Goal: Contribute content

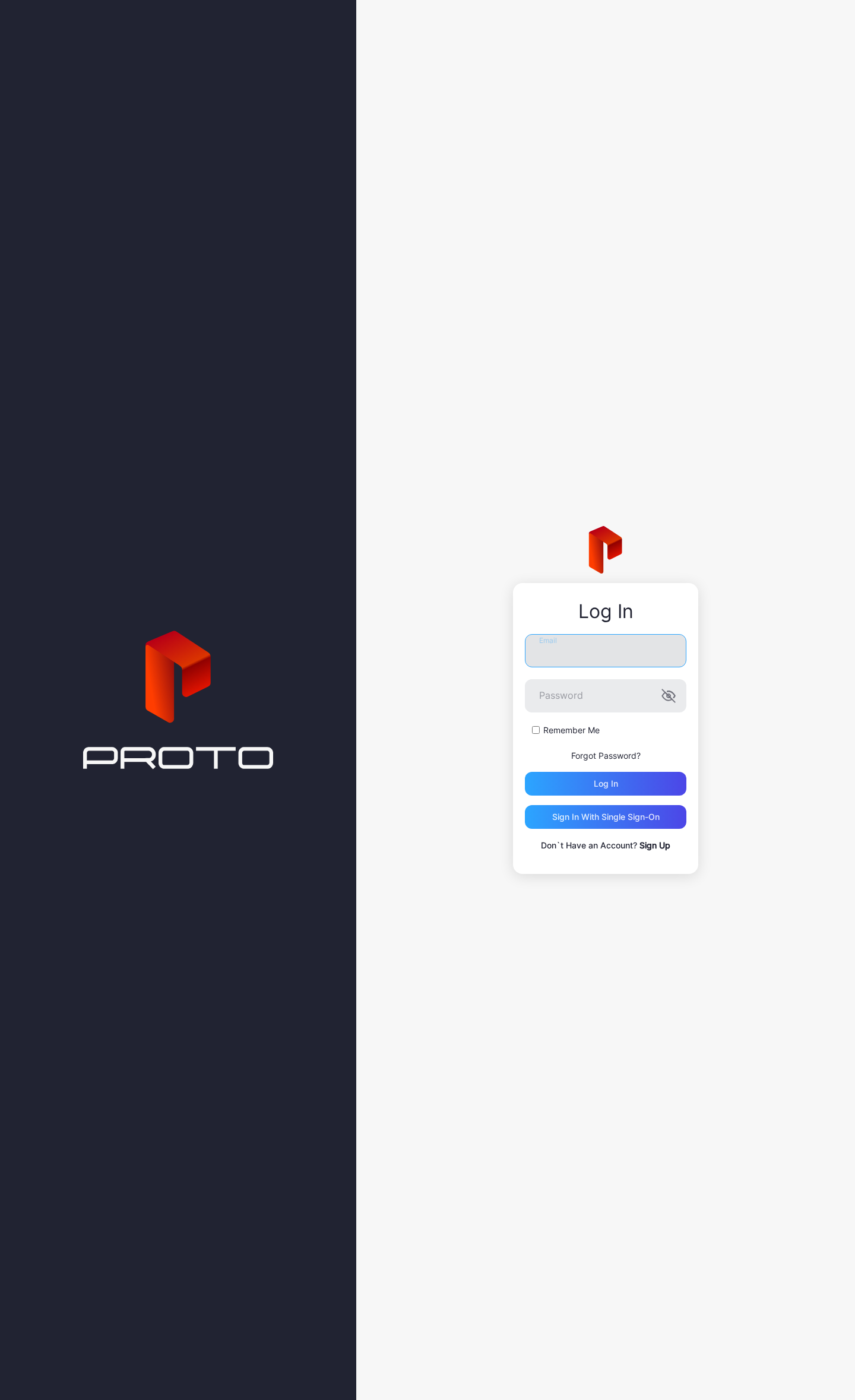
click at [539, 648] on input "Email" at bounding box center [605, 651] width 161 height 33
type input "**********"
click at [673, 694] on icon "button" at bounding box center [672, 695] width 8 height 6
click at [673, 694] on icon "button" at bounding box center [669, 696] width 15 height 15
click at [582, 779] on div "Log in" at bounding box center [605, 783] width 161 height 23
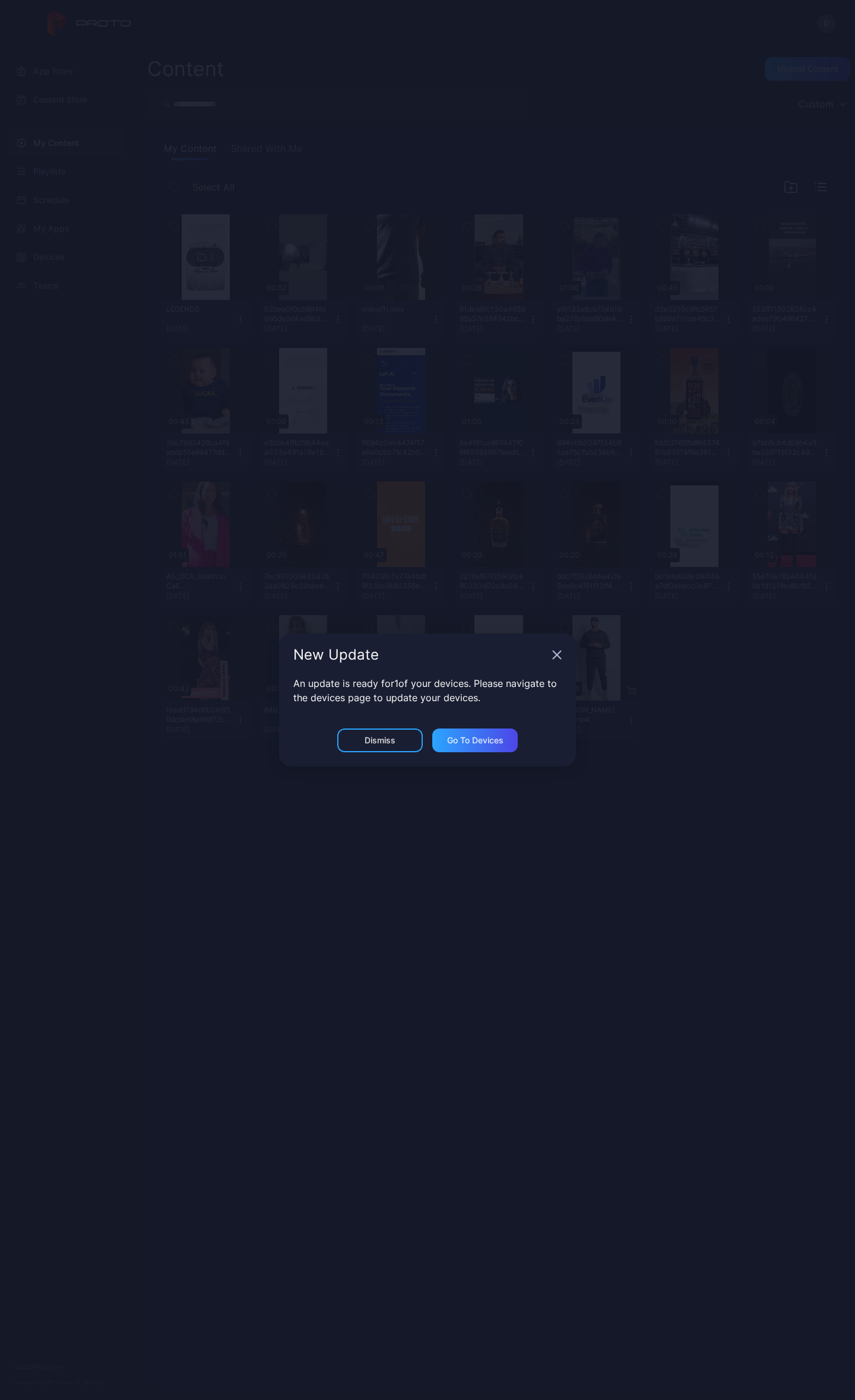
click at [559, 657] on icon "button" at bounding box center [558, 655] width 8 height 8
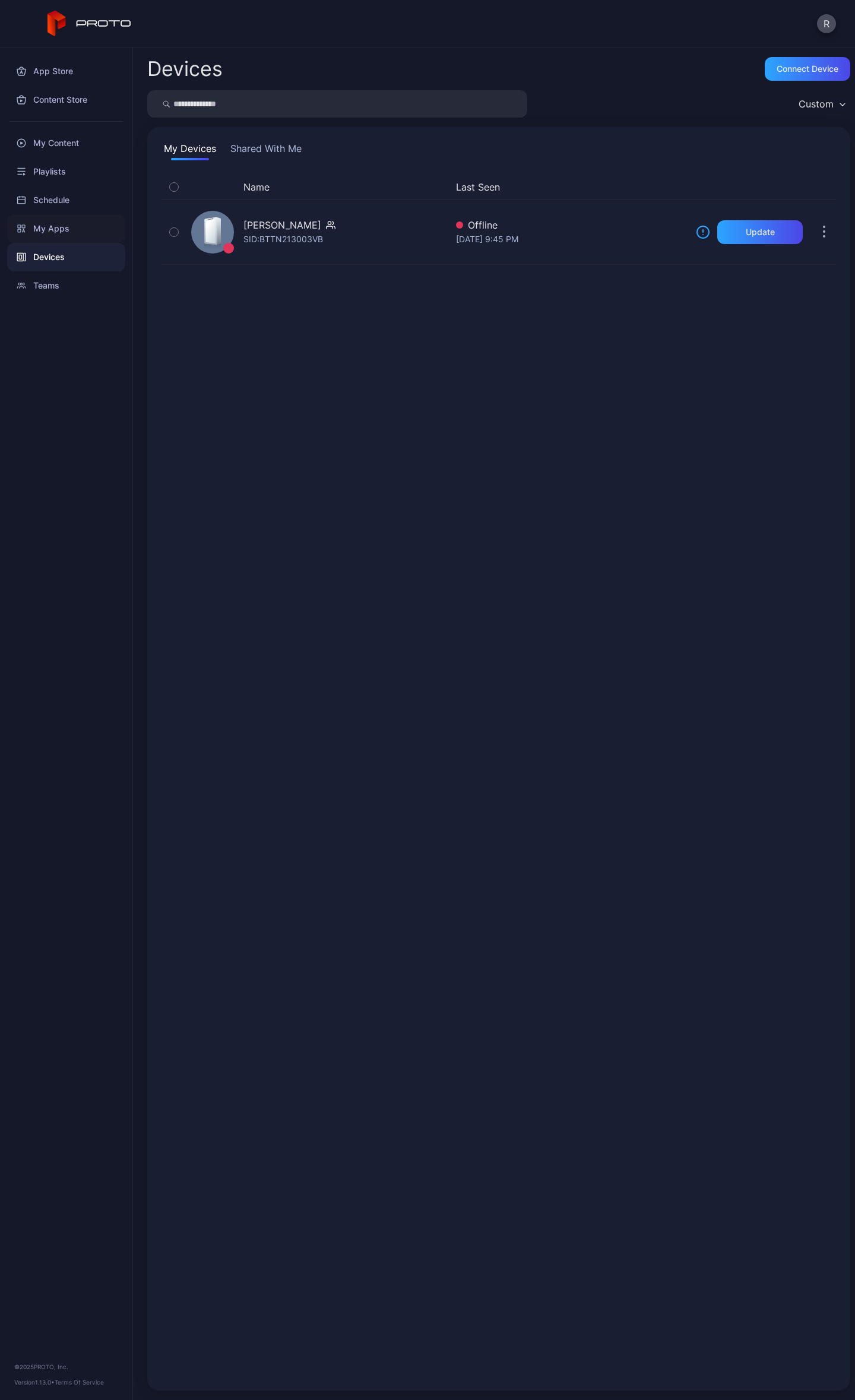
click at [64, 227] on div "My Apps" at bounding box center [66, 228] width 118 height 28
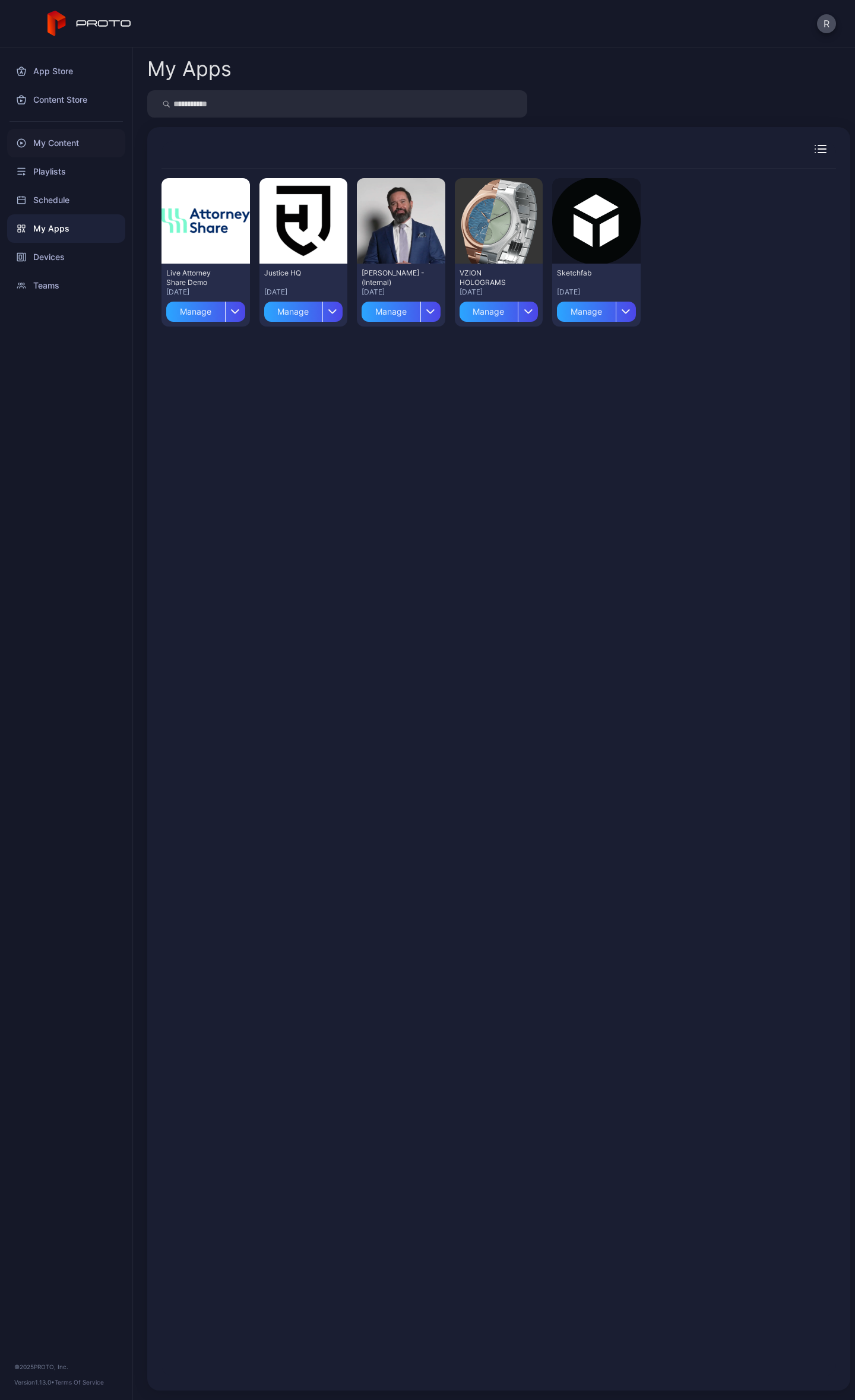
click at [59, 146] on div "My Content" at bounding box center [66, 143] width 118 height 28
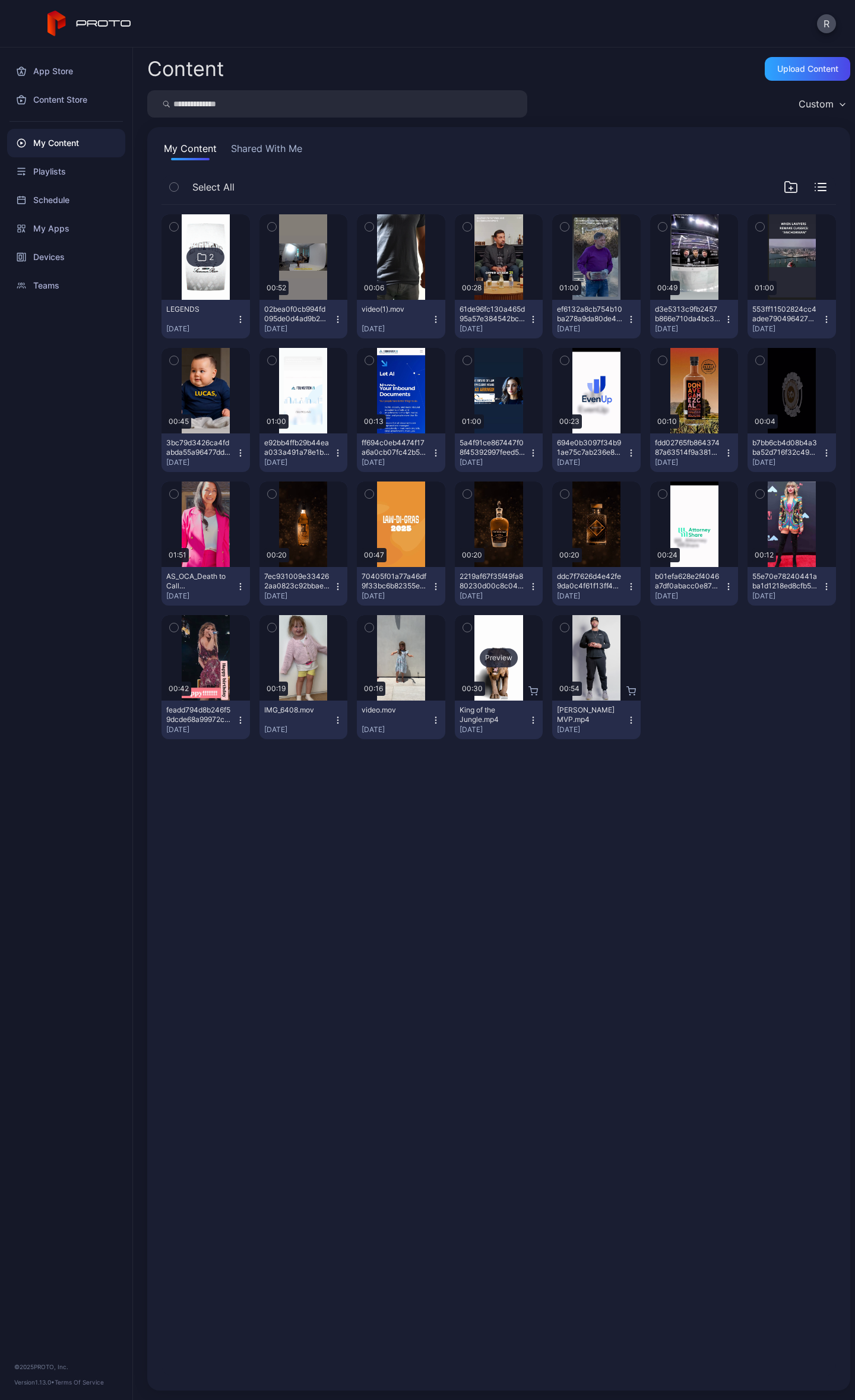
click at [499, 656] on div "Preview" at bounding box center [498, 657] width 38 height 19
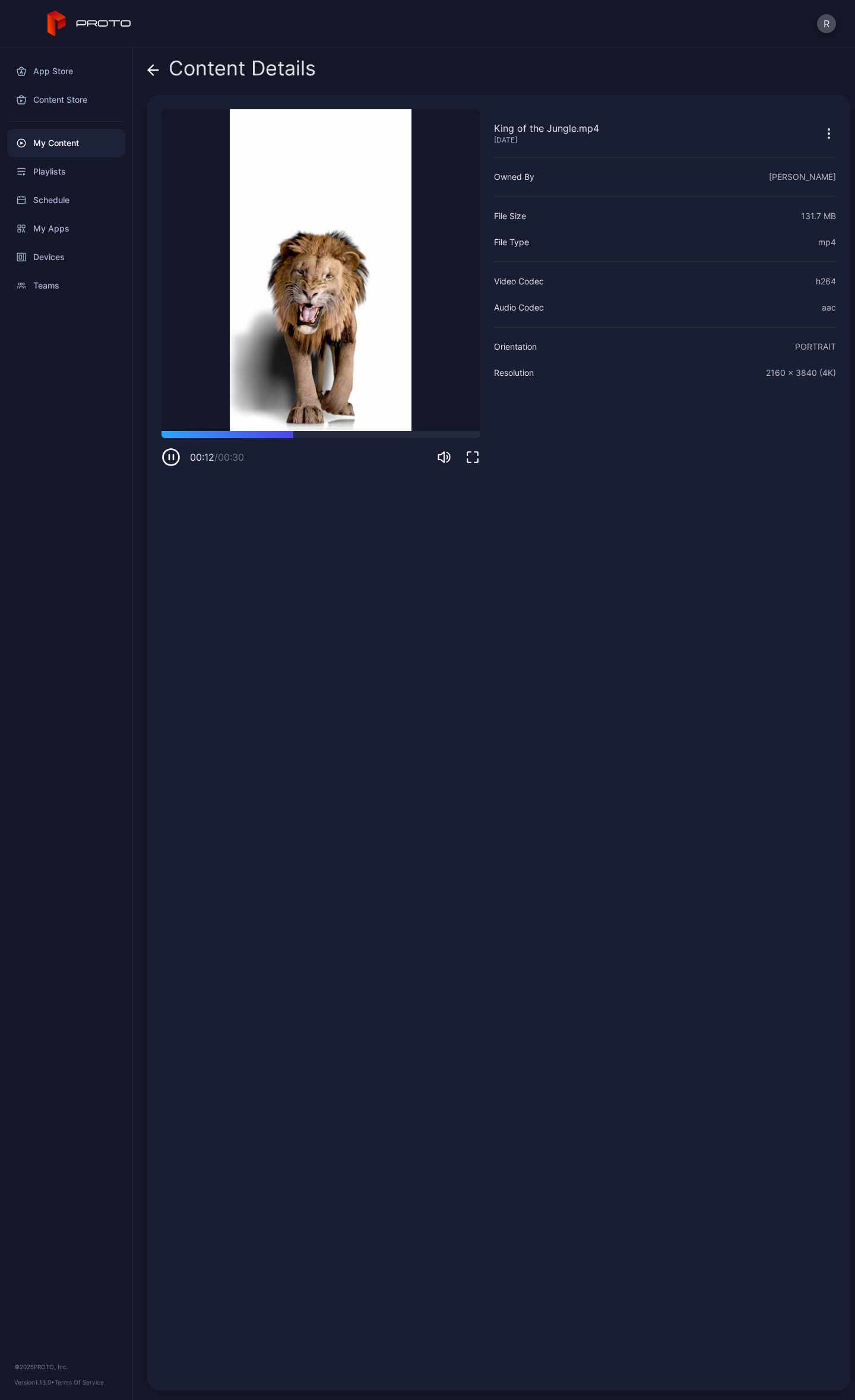
click at [148, 69] on icon at bounding box center [153, 70] width 12 height 12
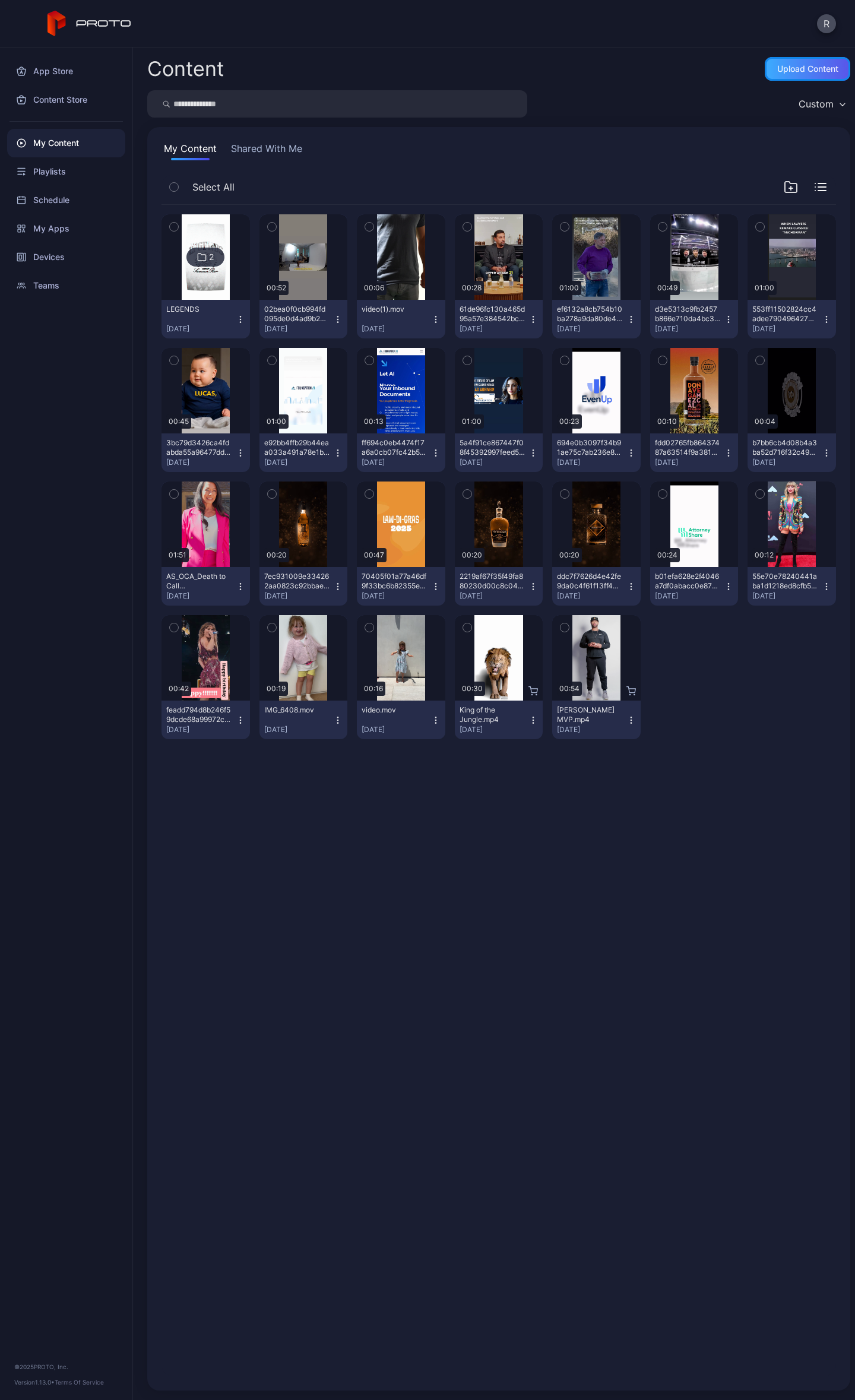
click at [777, 71] on div "Upload Content" at bounding box center [807, 69] width 61 height 10
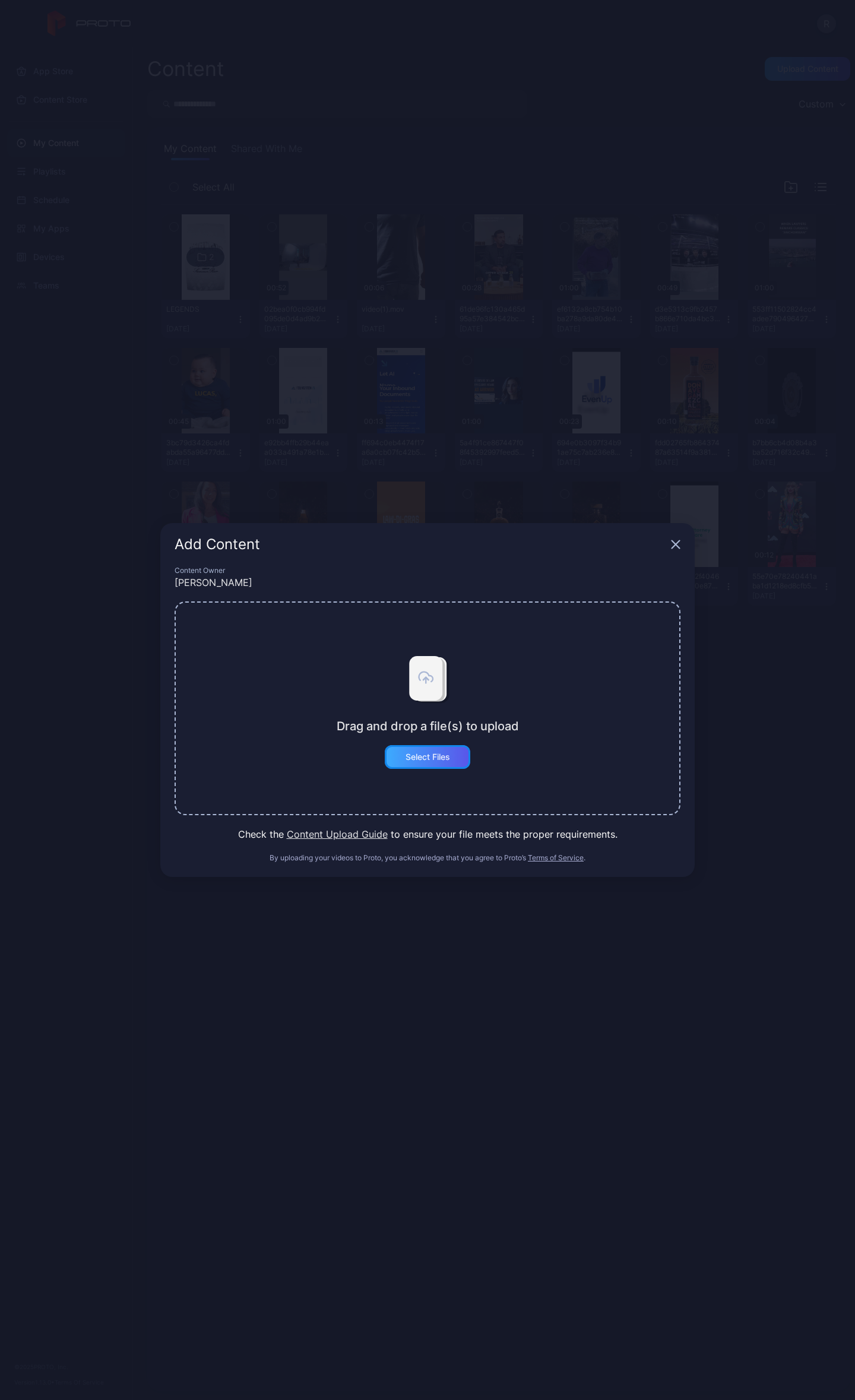
click at [417, 763] on div "Select Files" at bounding box center [428, 757] width 86 height 23
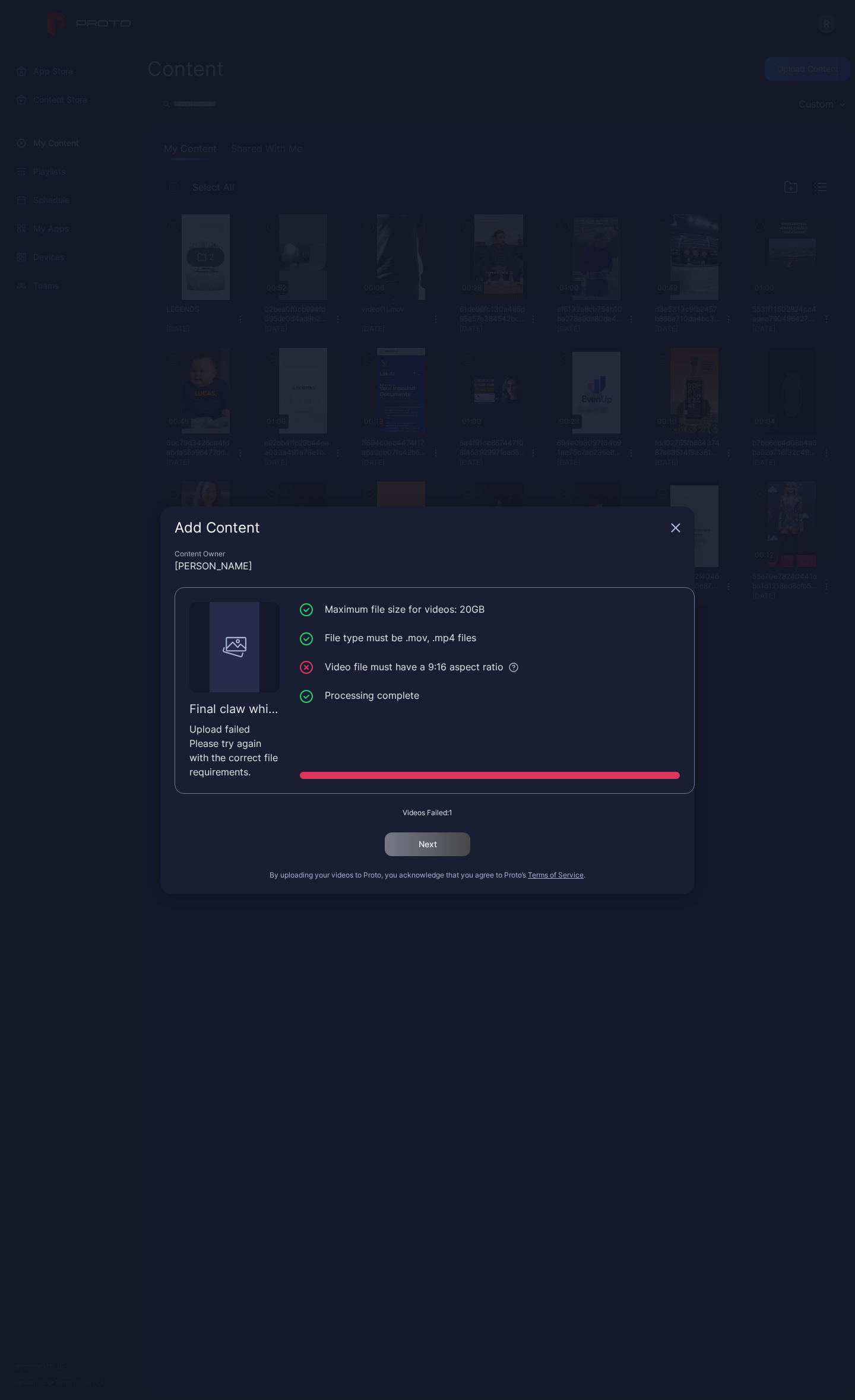
click at [673, 528] on icon "button" at bounding box center [677, 527] width 8 height 8
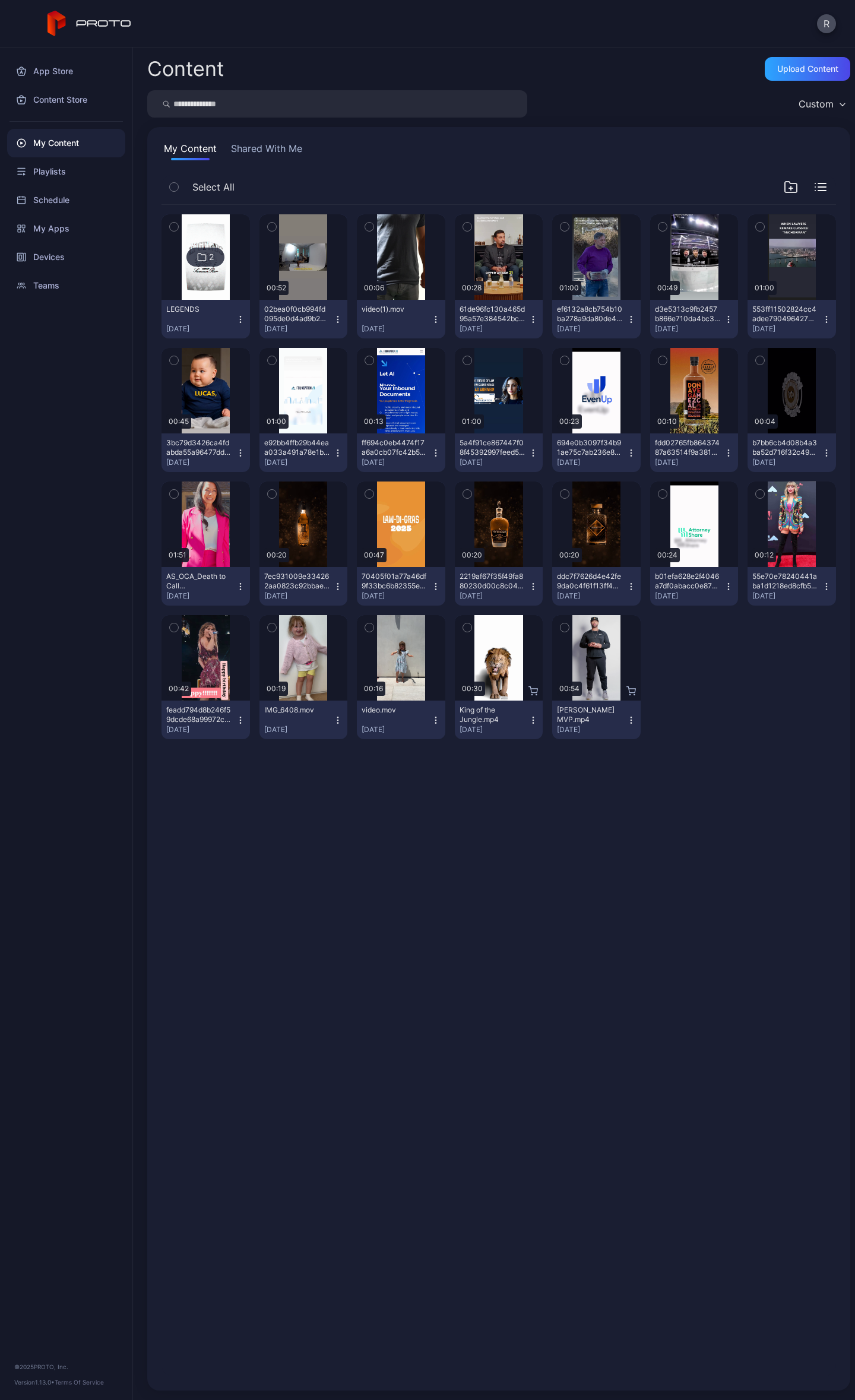
click at [472, 32] on div "R" at bounding box center [427, 23] width 855 height 48
click at [785, 66] on div "Upload Content" at bounding box center [807, 69] width 61 height 10
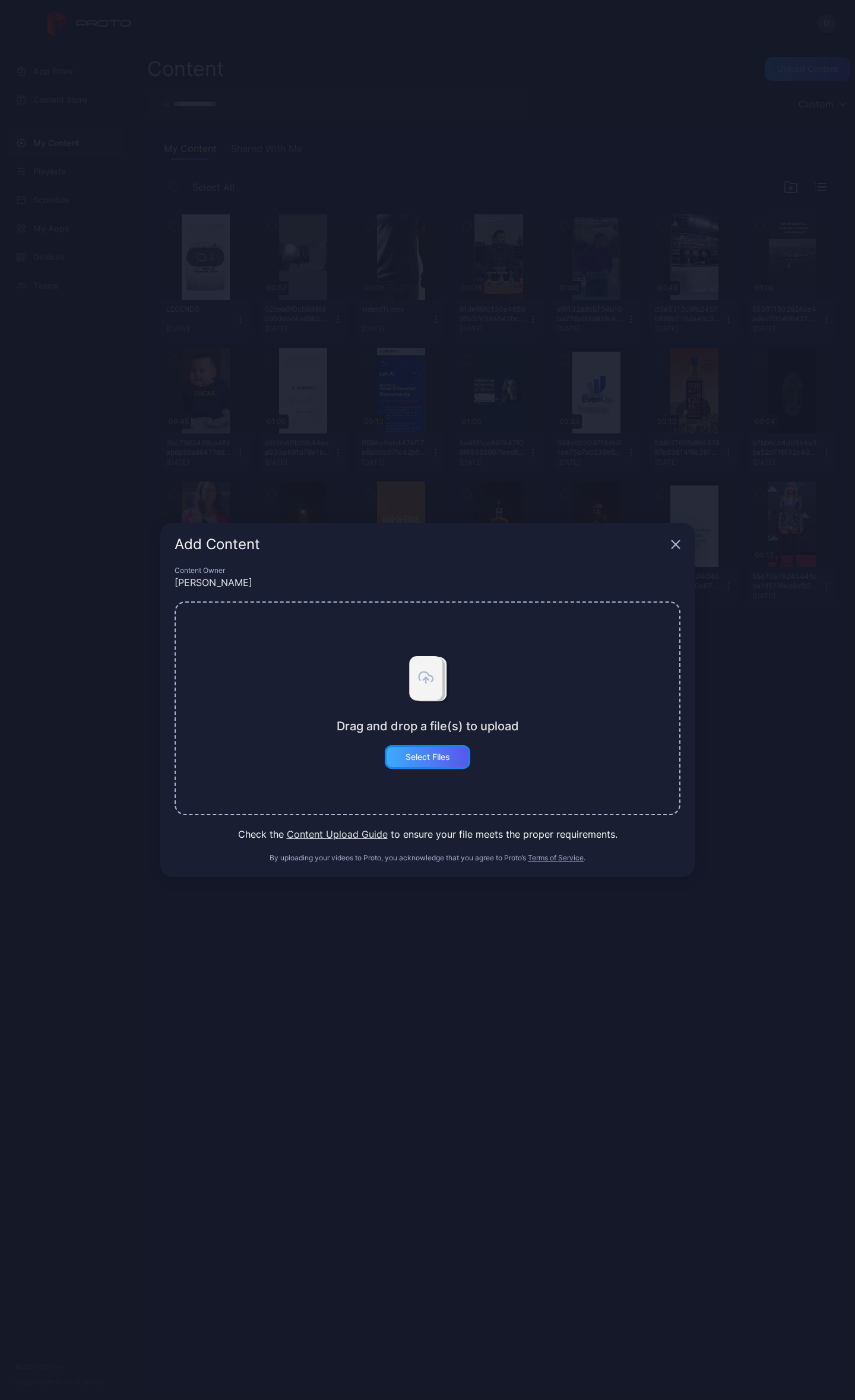
click at [438, 756] on div "Select Files" at bounding box center [428, 758] width 45 height 10
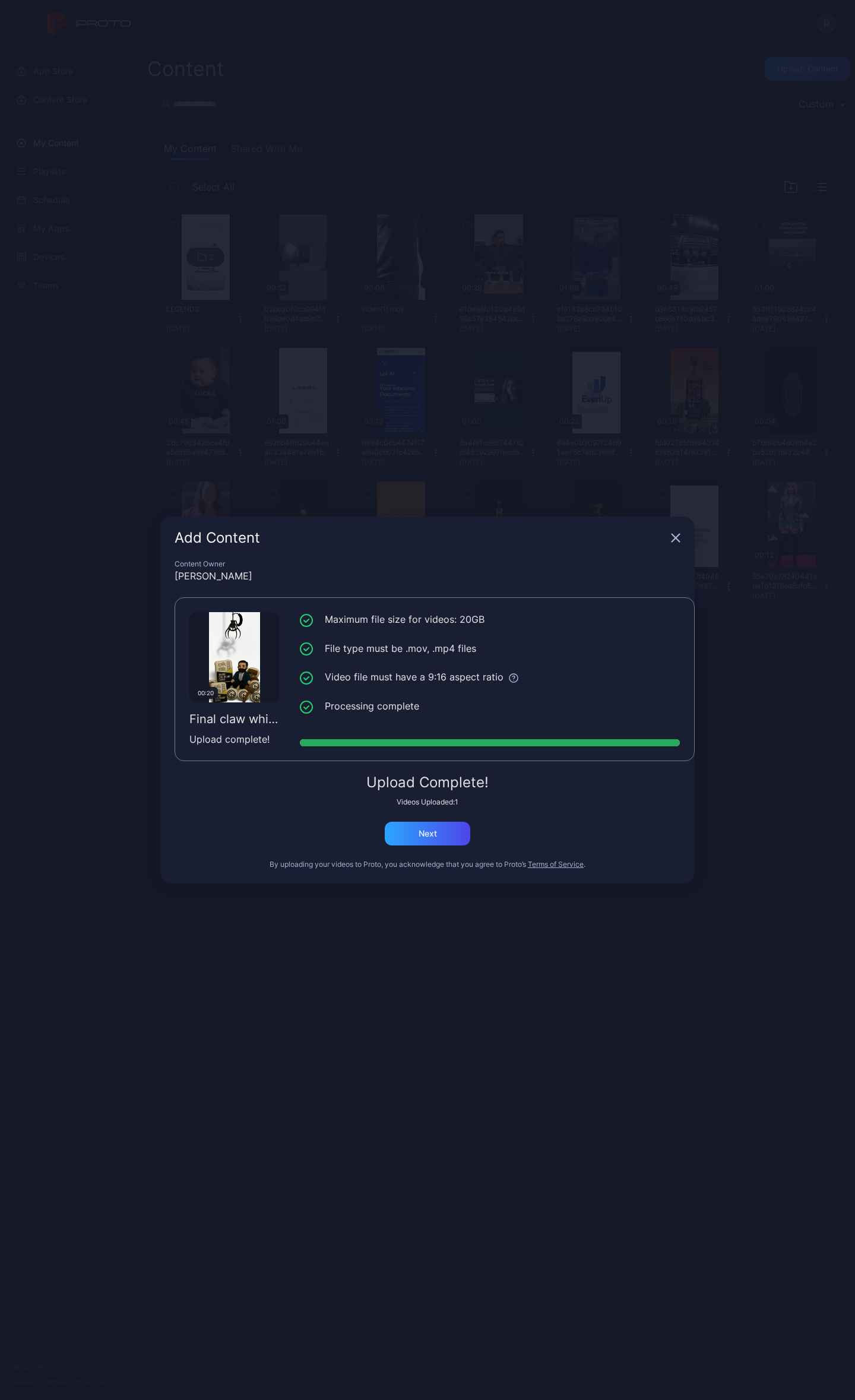
click at [558, 60] on div "Add Content Content Owner [PERSON_NAME] 00:20 Final claw white 1080.mp4 Upload …" at bounding box center [427, 700] width 855 height 1400
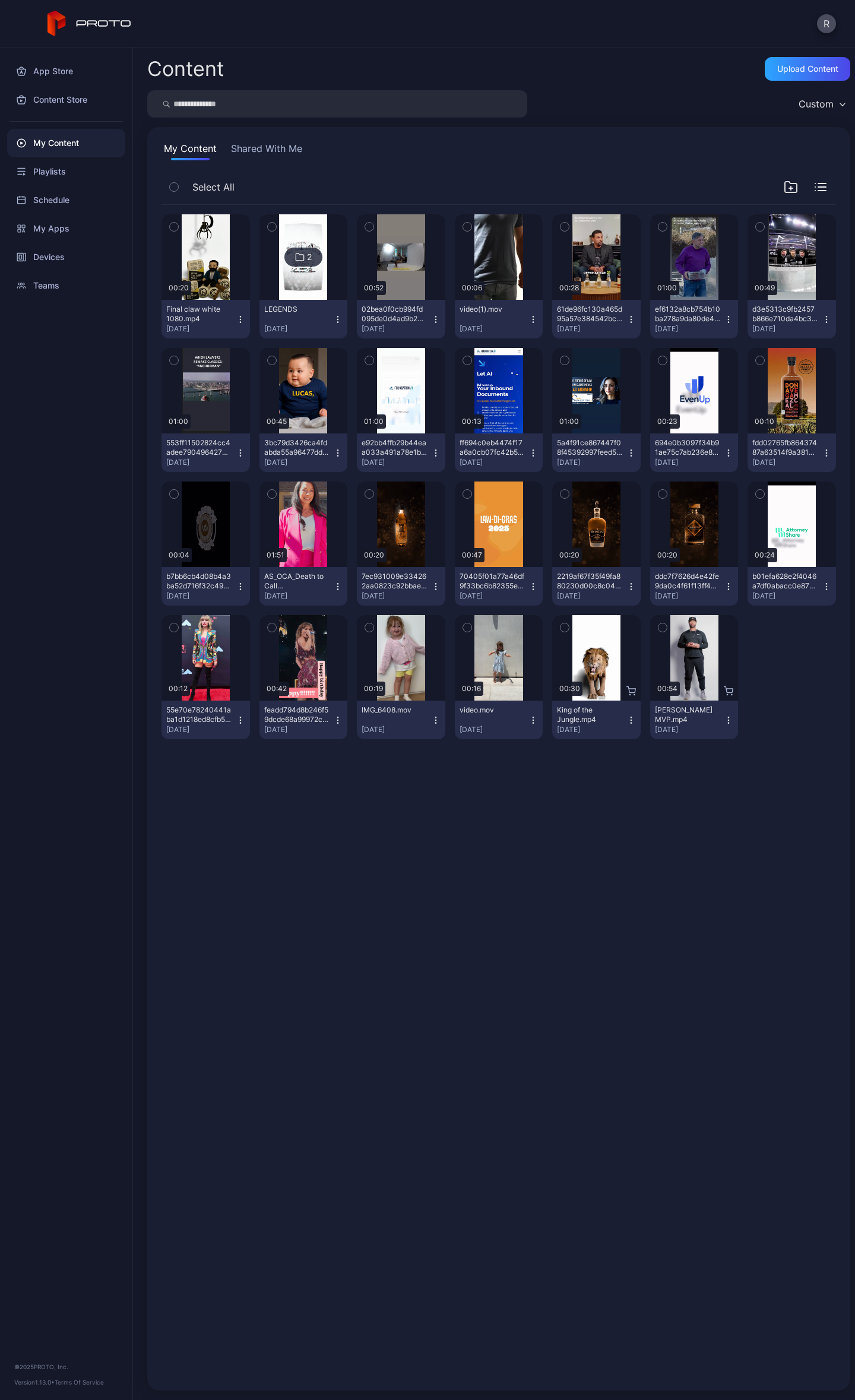
click at [407, 1338] on div "Preview 00:20 Final claw white 1080.mp4 [DATE] 2 LEGENDS [DATE] Preview 00:52 0…" at bounding box center [499, 790] width 694 height 1190
click at [799, 66] on div "Upload Content" at bounding box center [807, 69] width 61 height 10
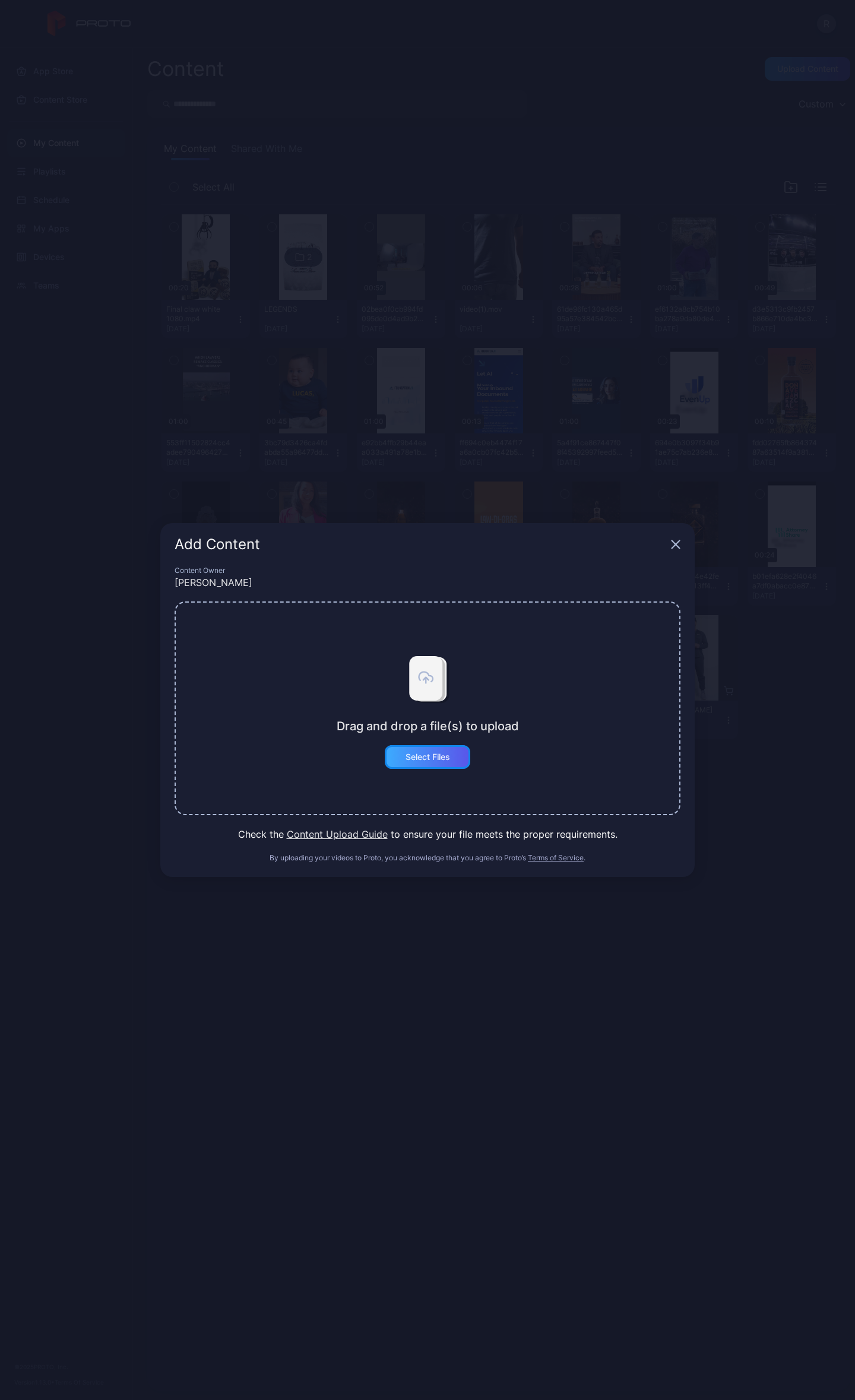
click at [445, 753] on div "Select Files" at bounding box center [428, 758] width 45 height 10
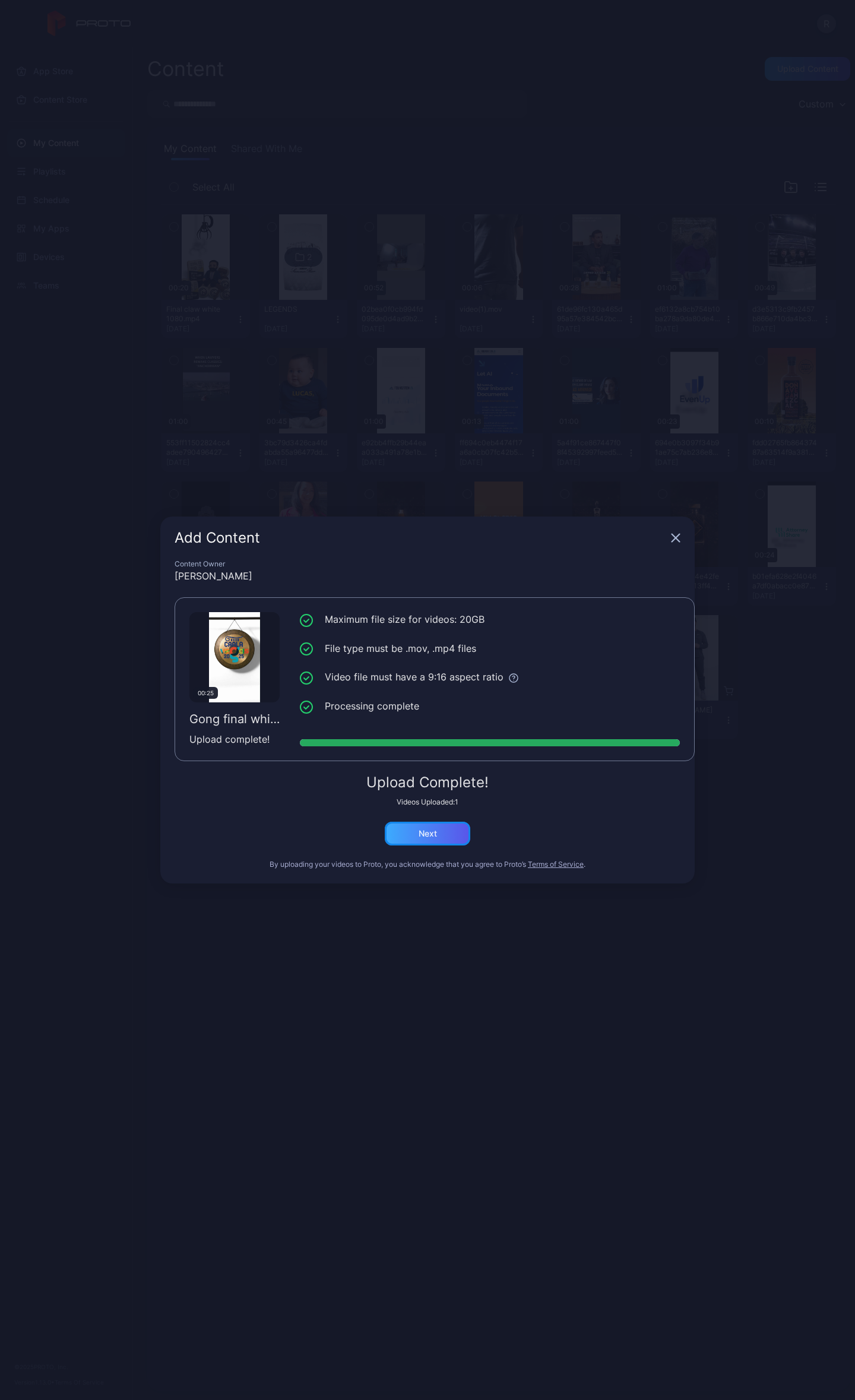
click at [451, 839] on div "Next" at bounding box center [428, 833] width 86 height 23
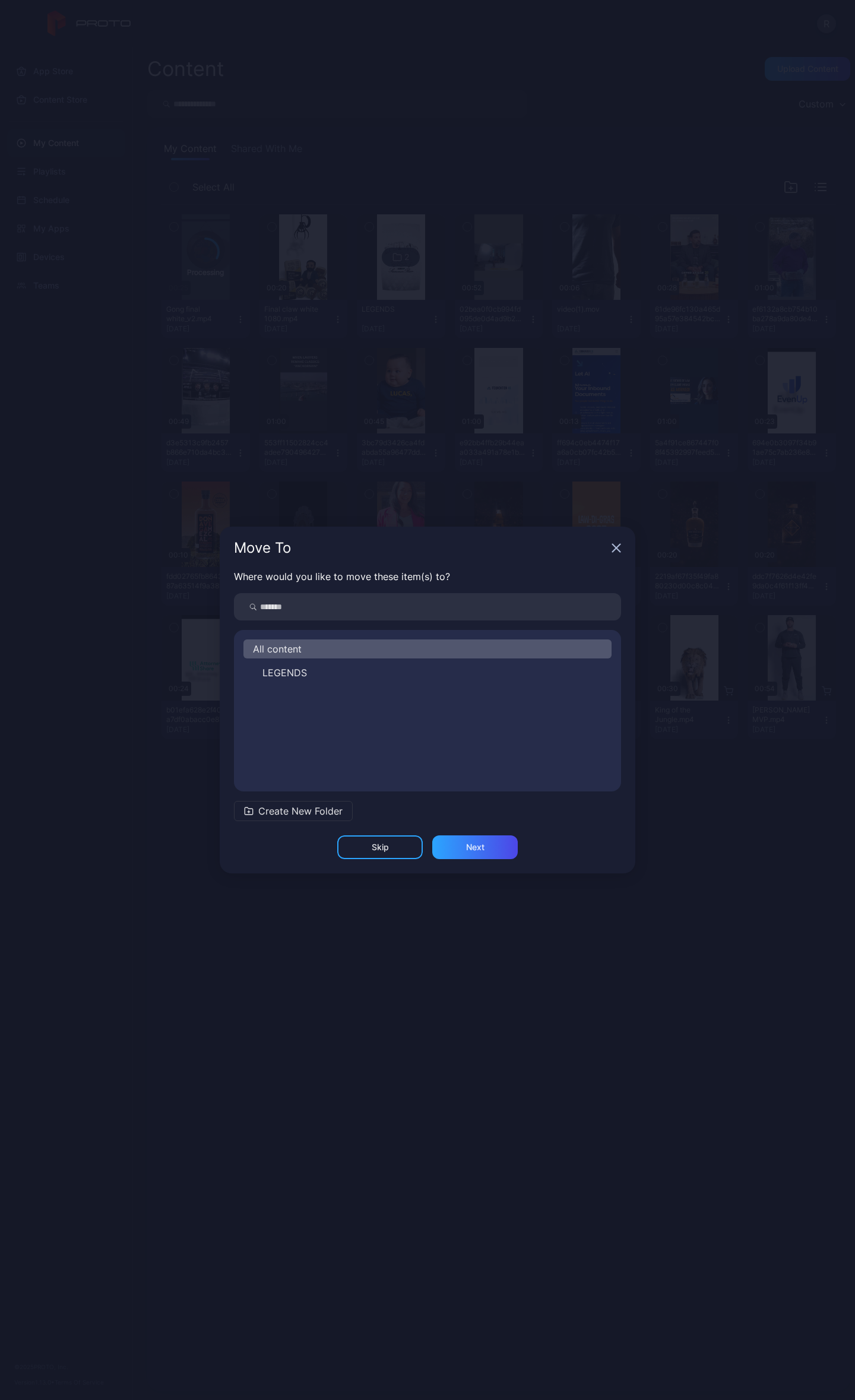
click at [612, 549] on icon "button" at bounding box center [617, 548] width 10 height 10
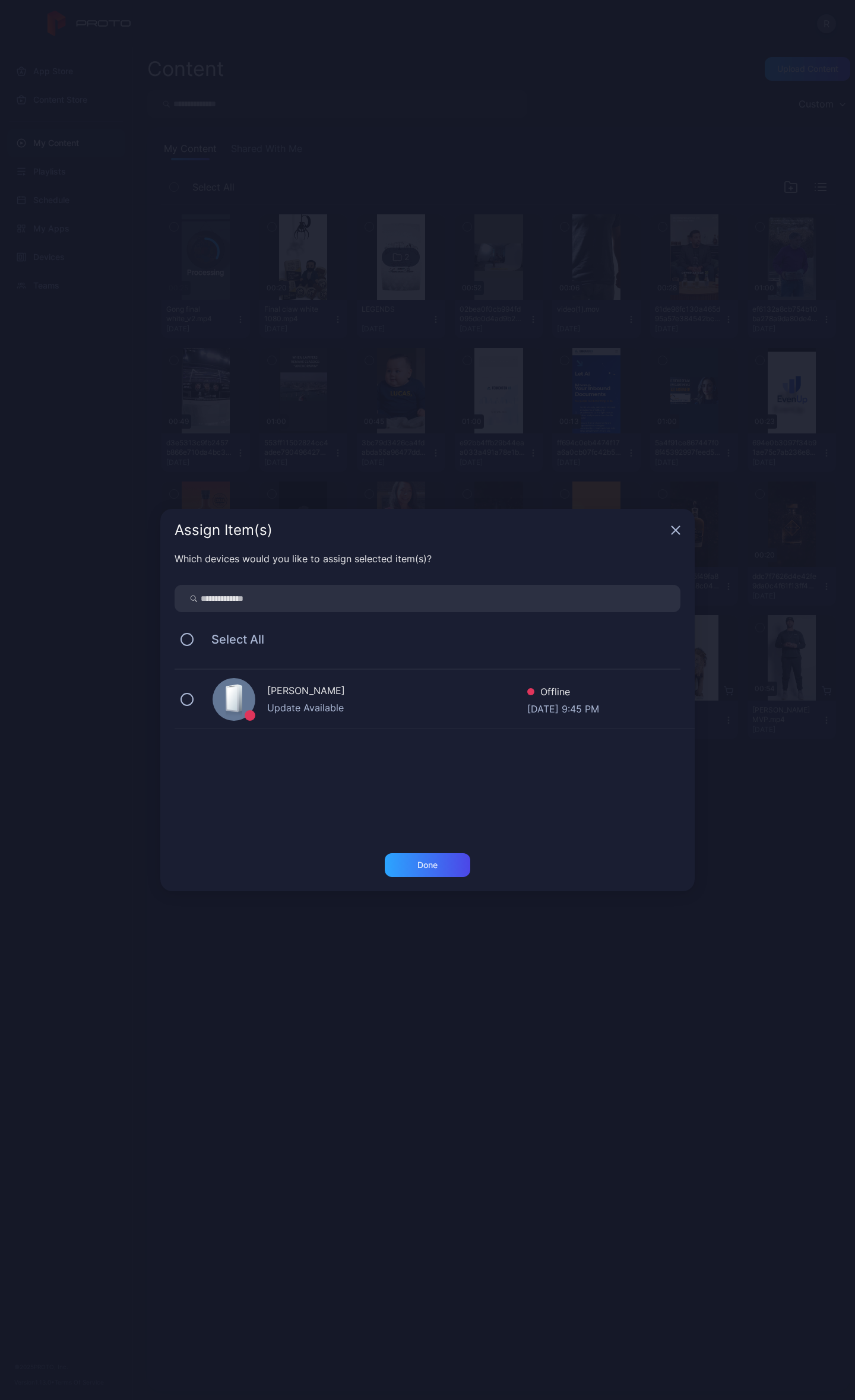
click at [682, 531] on div "Assign Item(s)" at bounding box center [428, 530] width 535 height 43
click at [675, 526] on icon "button" at bounding box center [676, 531] width 10 height 10
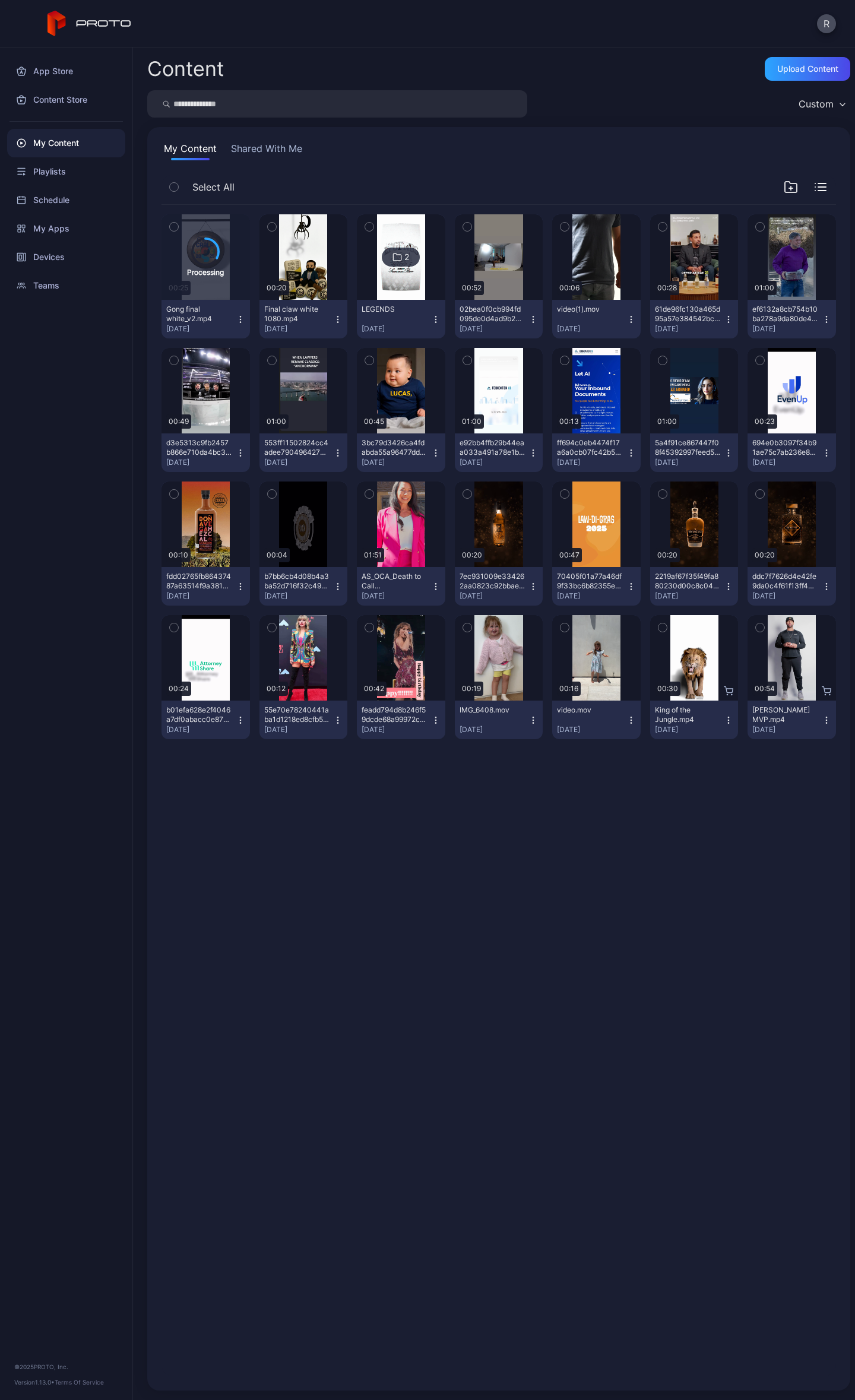
click at [428, 848] on div "Processing 00:25 Gong final white_v2.mp4 [DATE] Preview 00:20 Final claw white …" at bounding box center [499, 790] width 694 height 1190
click at [596, 83] on div "Content Upload Content Custom My Content Shared With Me Select All Preview 00:2…" at bounding box center [494, 723] width 722 height 1352
click at [777, 72] on div "Upload Content" at bounding box center [807, 69] width 61 height 10
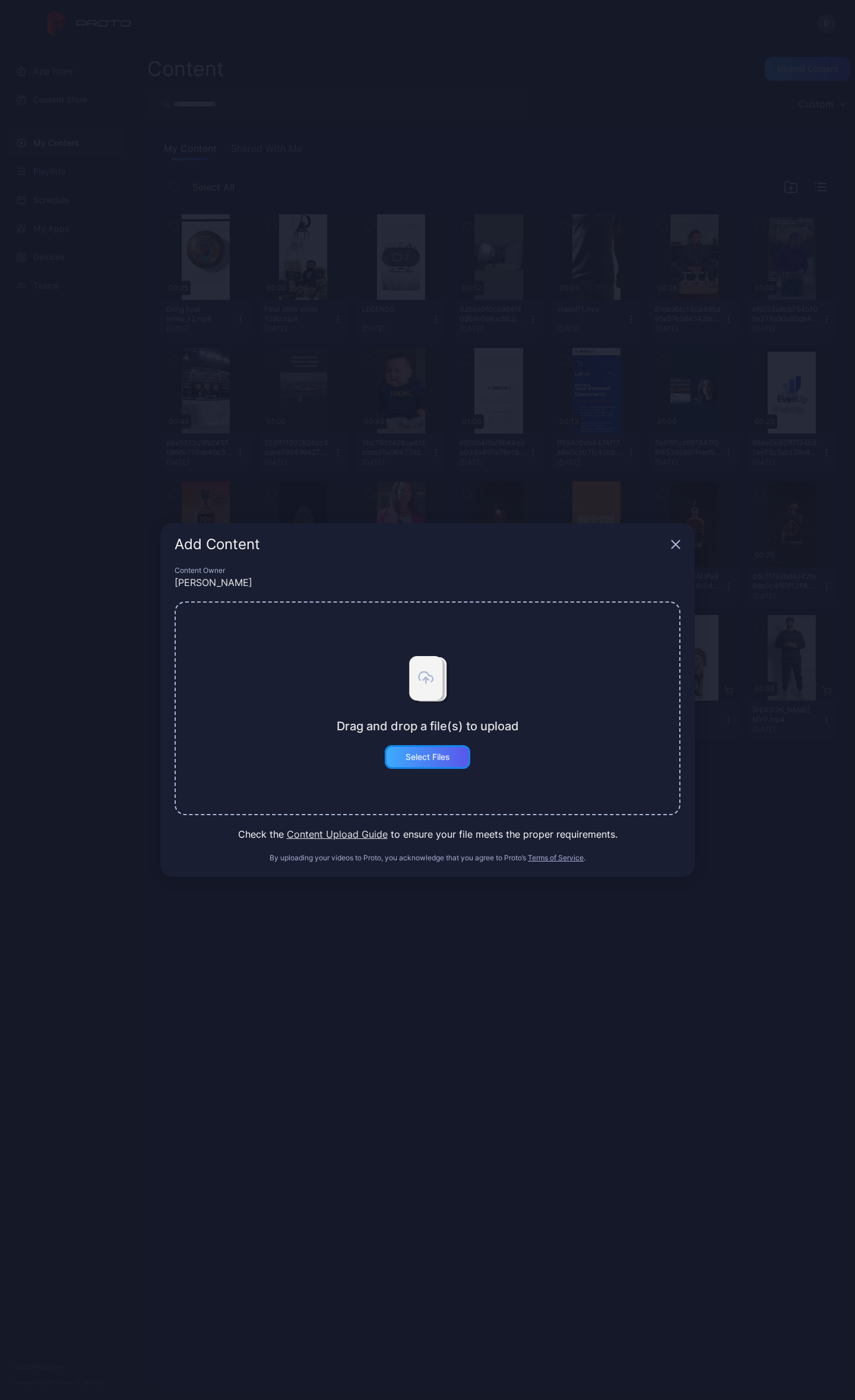
click at [421, 762] on div "Select Files" at bounding box center [428, 757] width 86 height 23
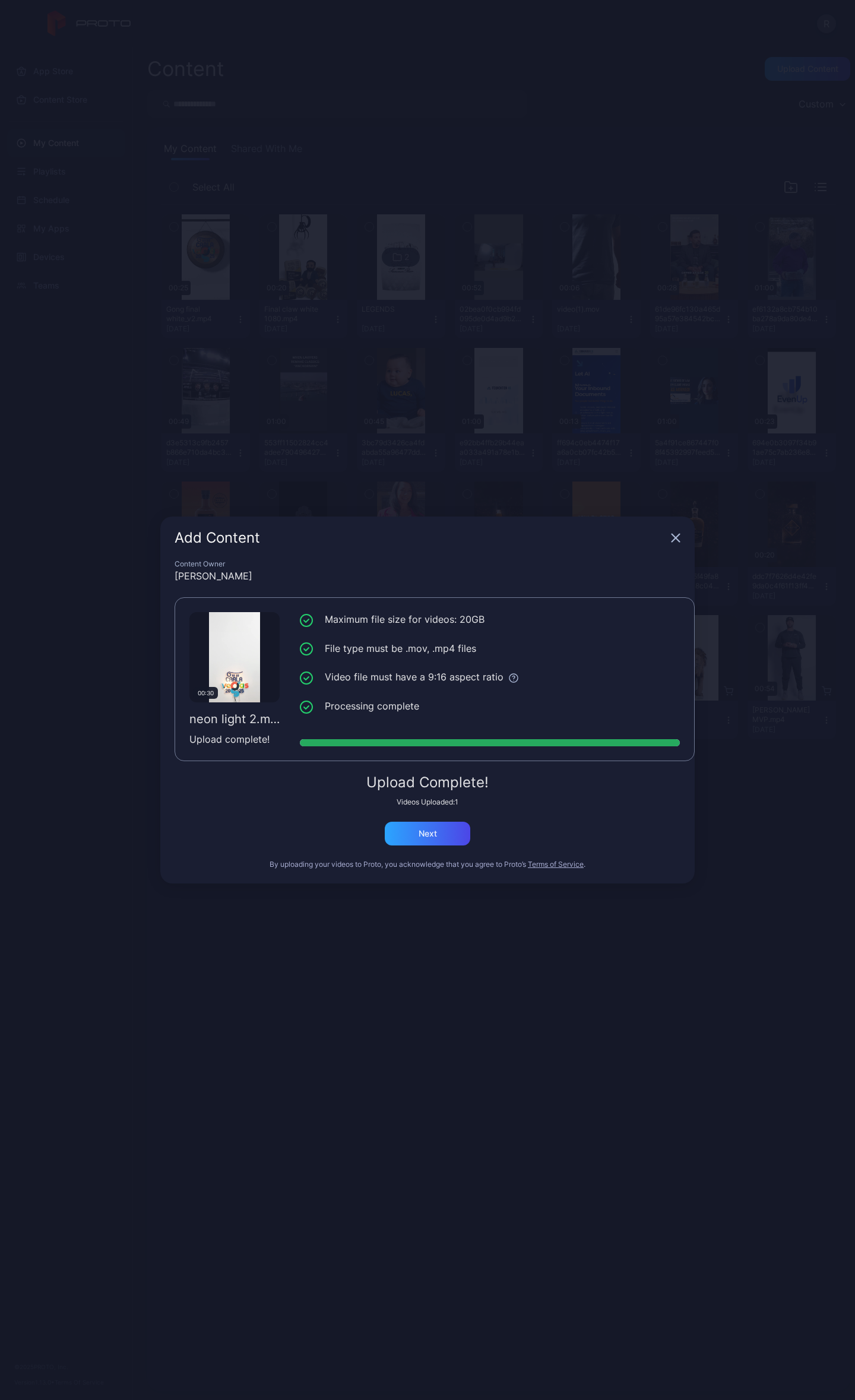
click at [312, 53] on div "Add Content Content Owner [PERSON_NAME] 00:30 neon light 2.mp4 Upload complete!…" at bounding box center [427, 700] width 855 height 1400
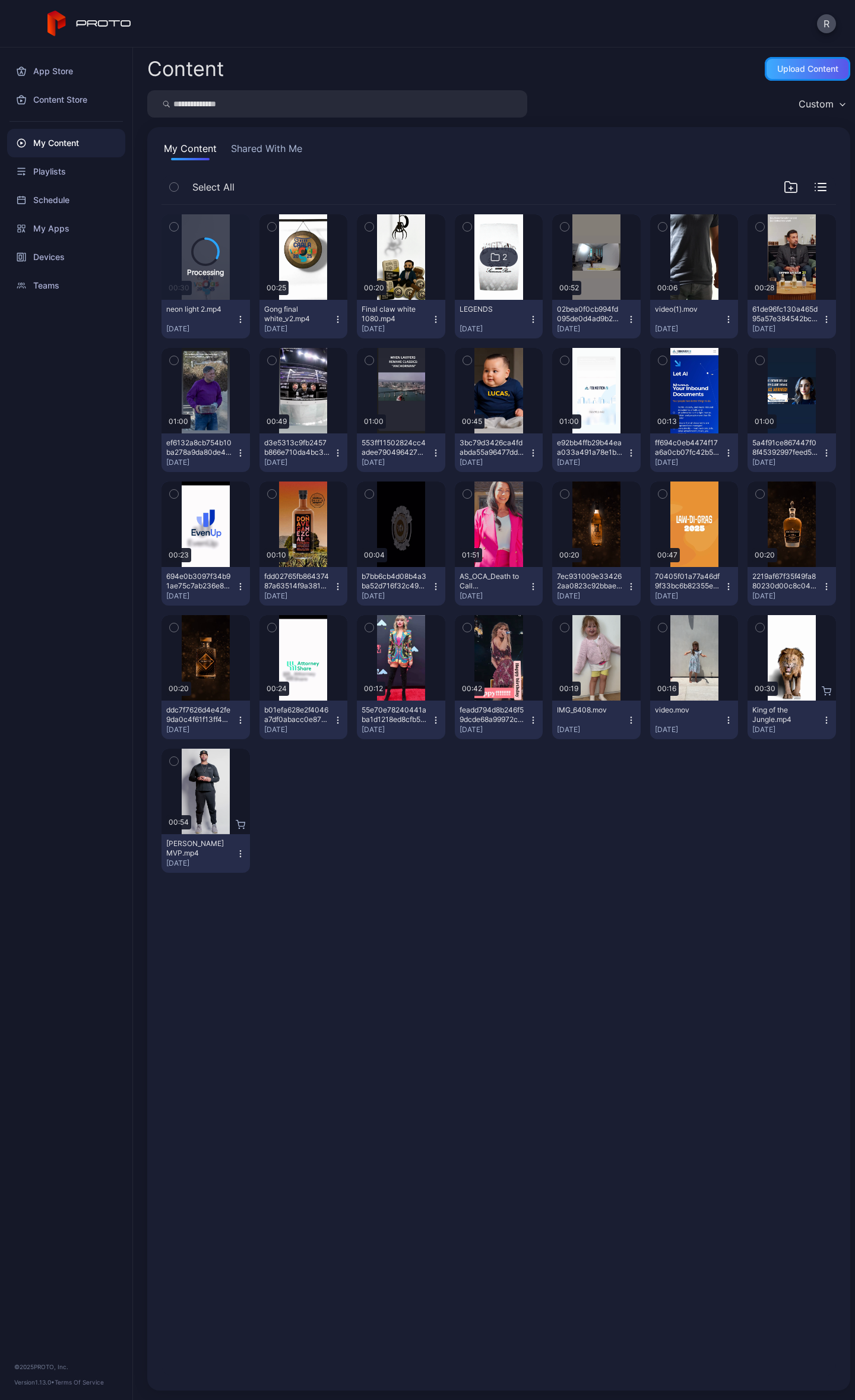
click at [813, 66] on div "Upload Content" at bounding box center [807, 69] width 61 height 10
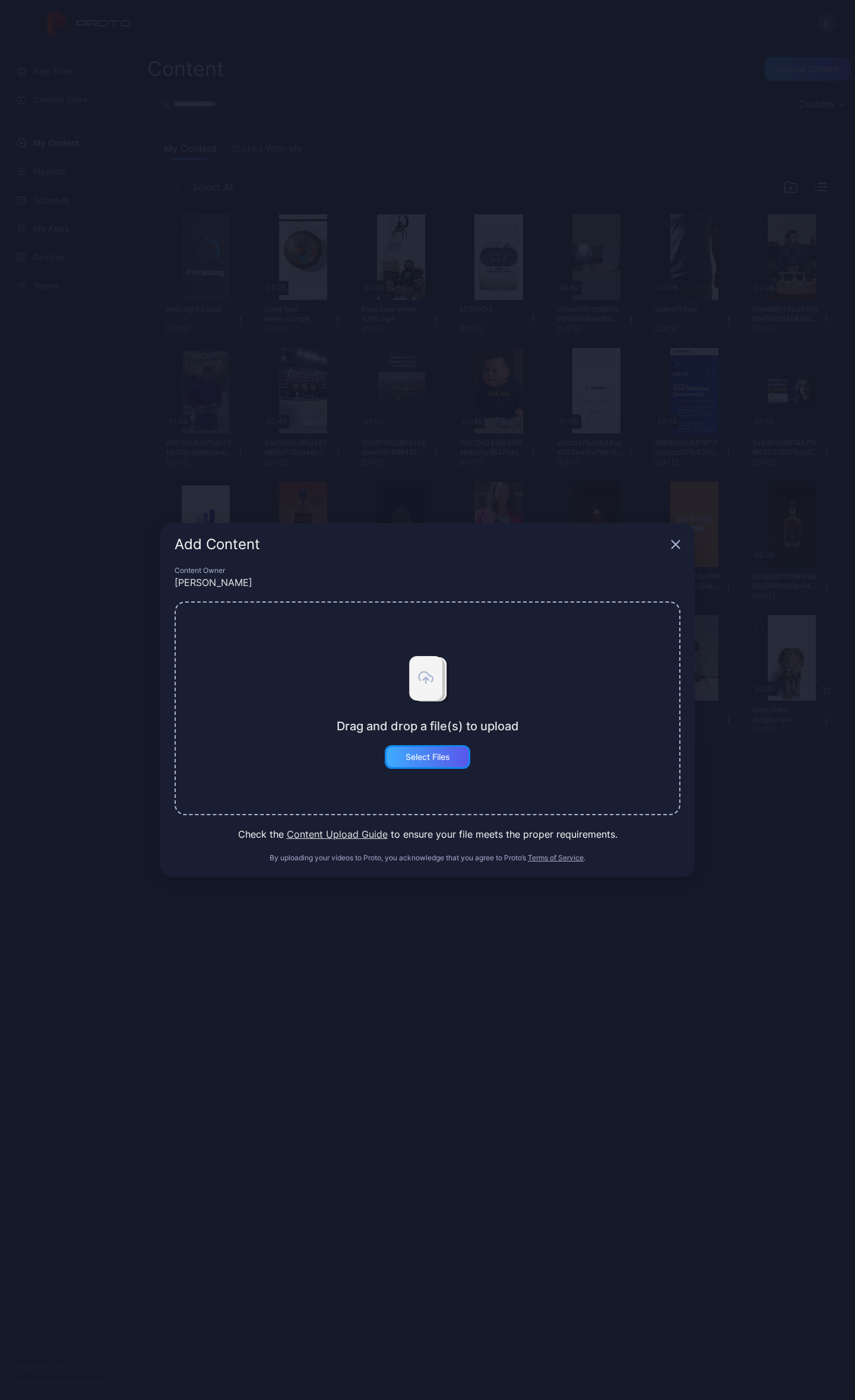
click at [433, 754] on div "Select Files" at bounding box center [428, 758] width 45 height 10
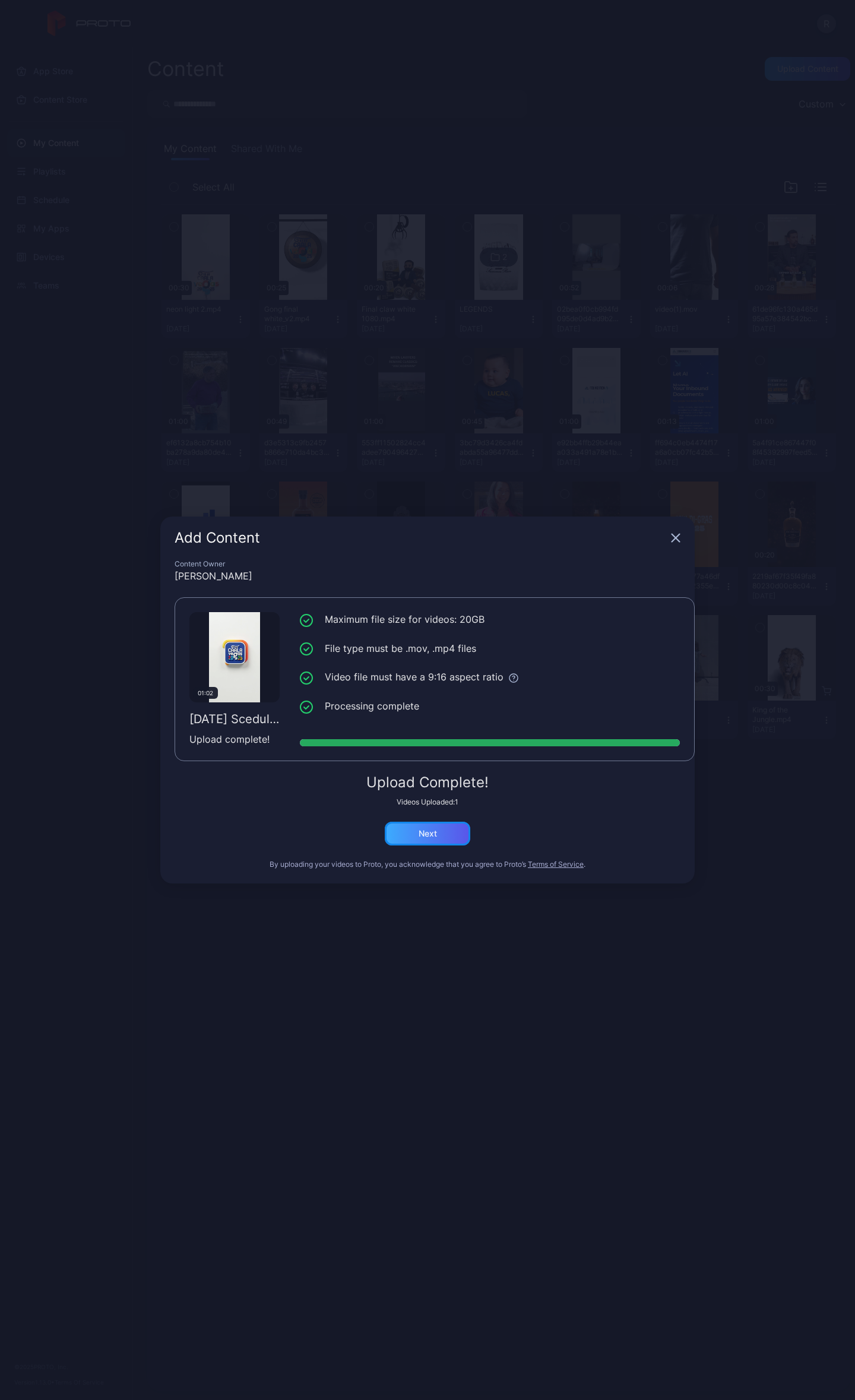
click at [434, 843] on div "Next" at bounding box center [428, 833] width 86 height 23
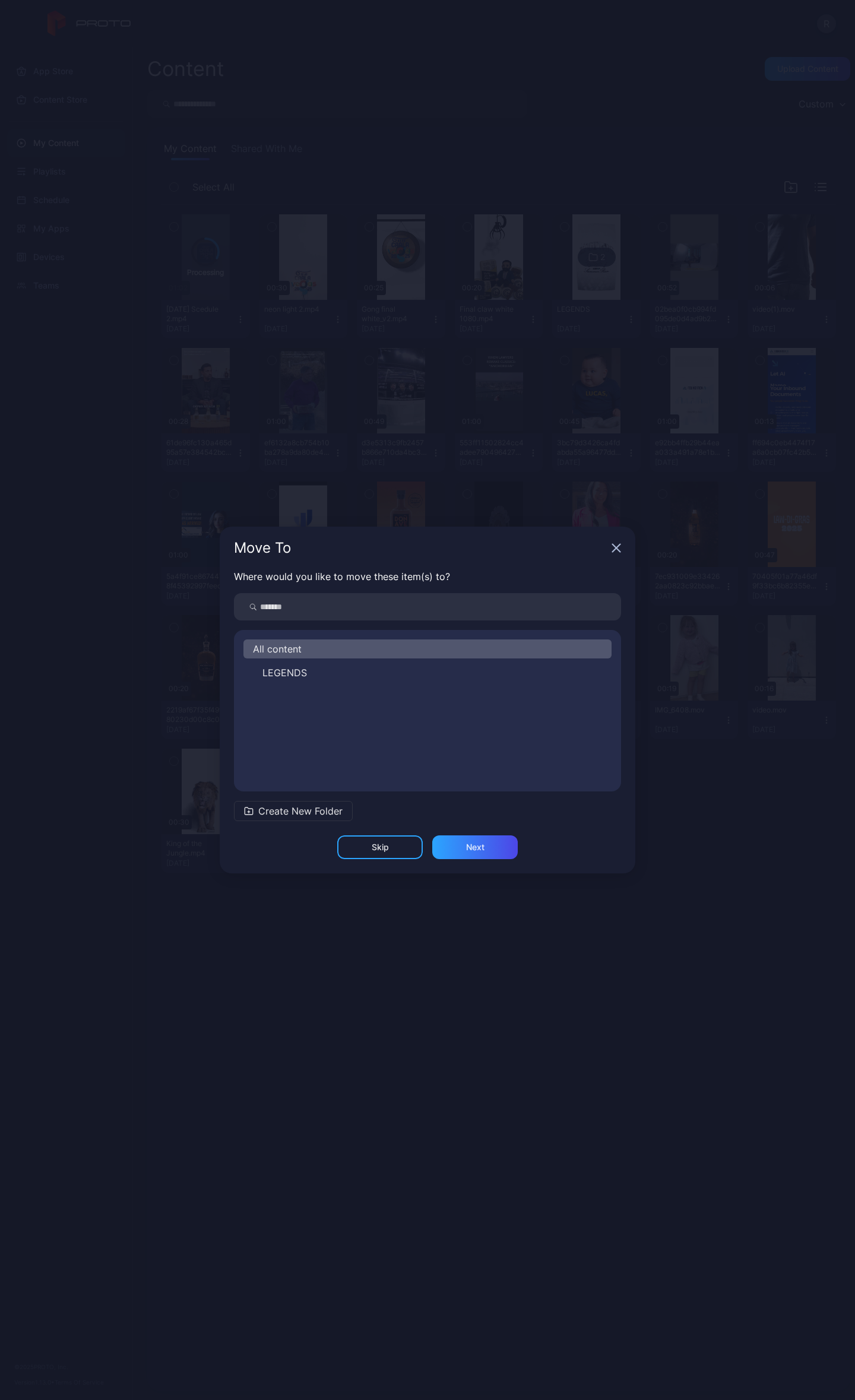
click at [613, 548] on icon "button" at bounding box center [617, 548] width 10 height 10
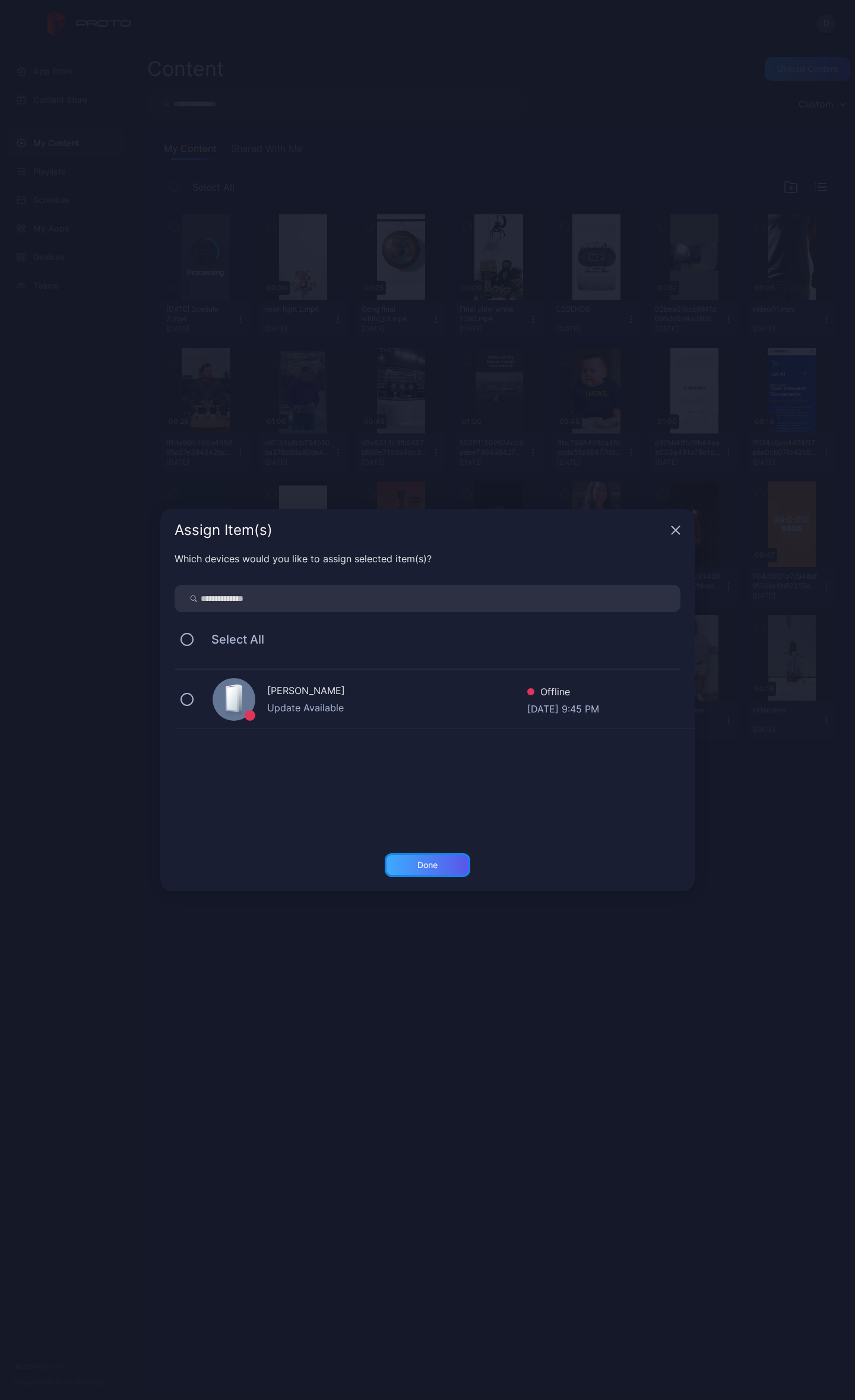
click at [425, 860] on div "Done" at bounding box center [427, 865] width 20 height 10
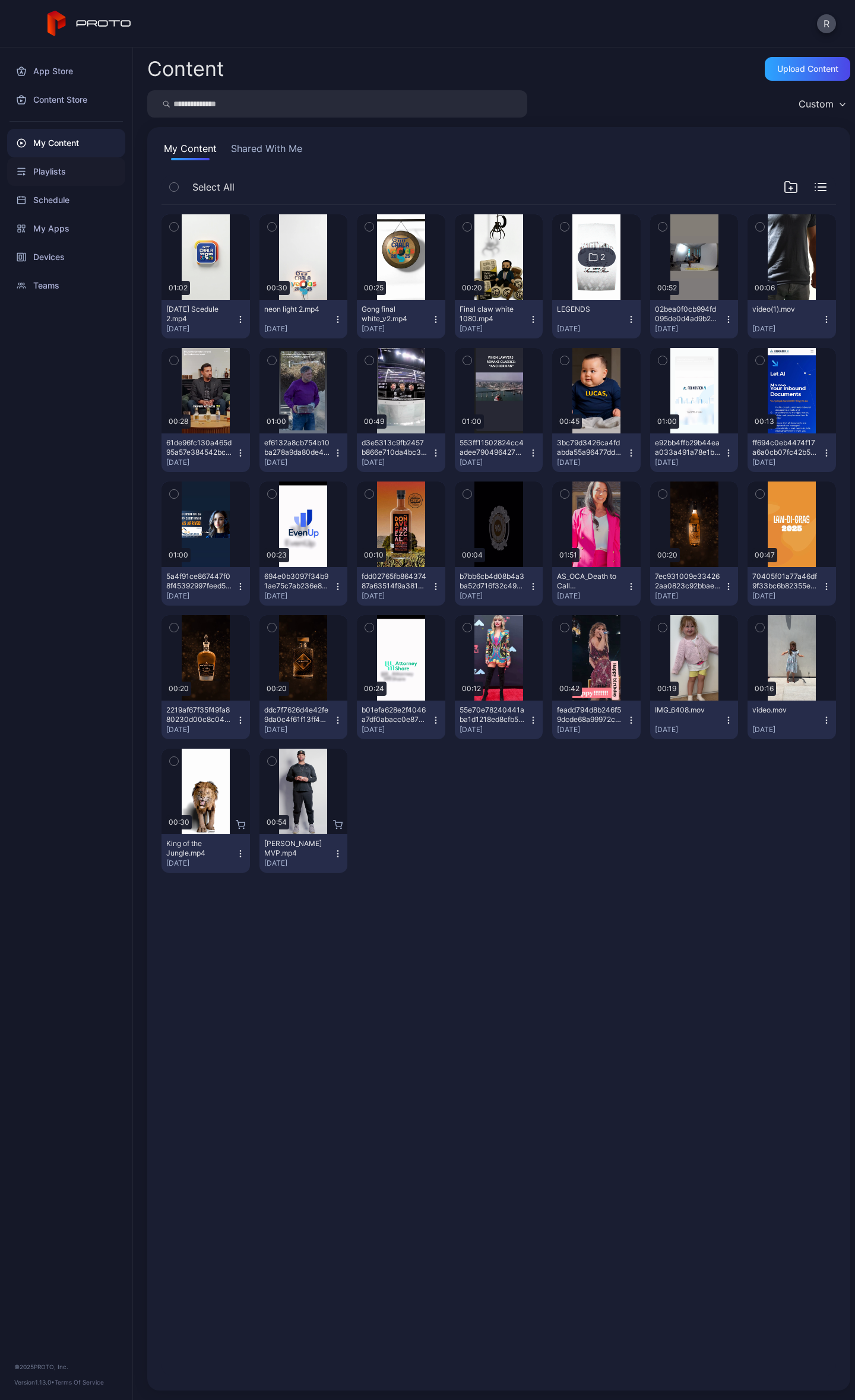
click at [53, 167] on div "Playlists" at bounding box center [66, 171] width 118 height 28
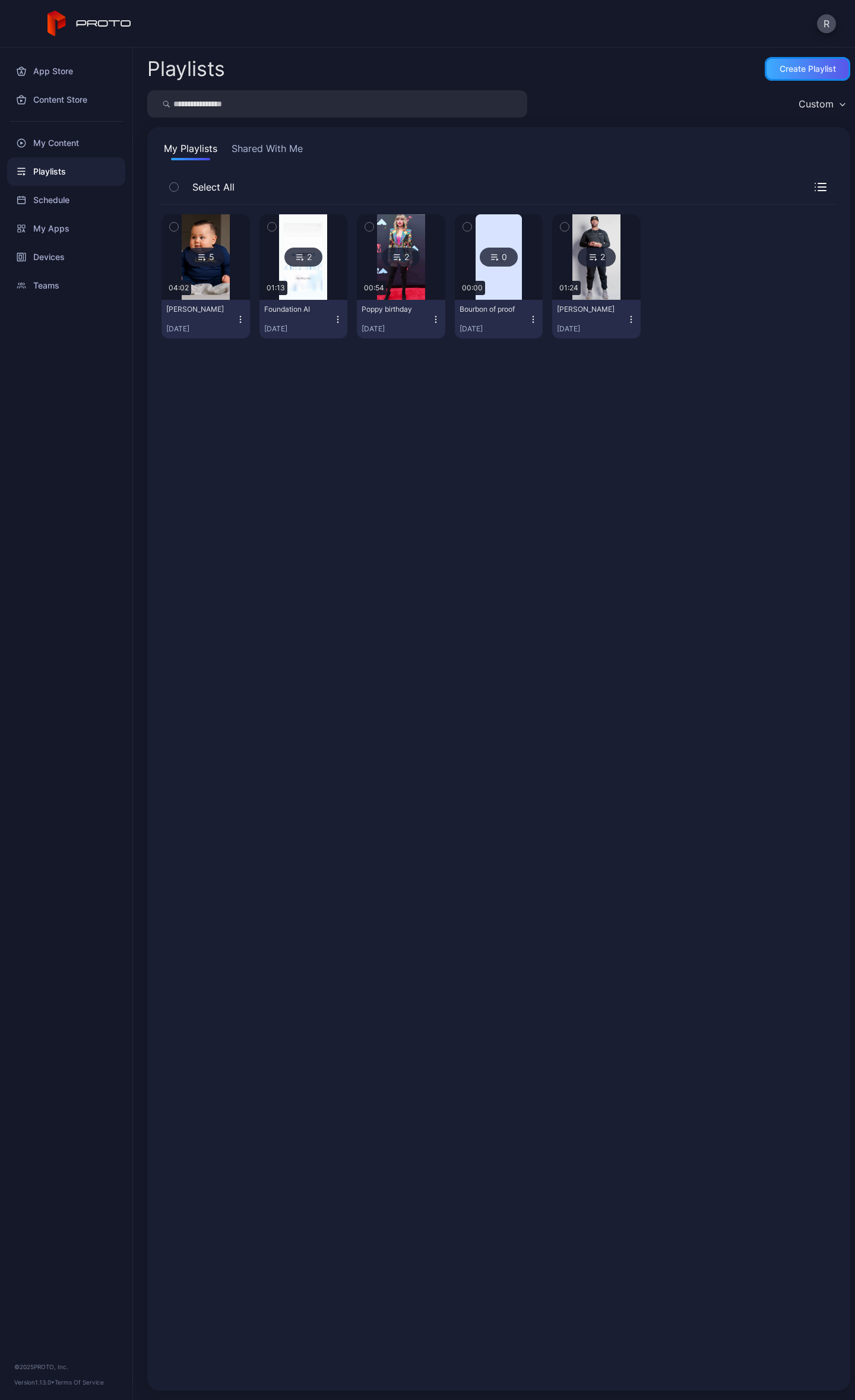
click at [789, 75] on div "Create Playlist" at bounding box center [808, 68] width 86 height 23
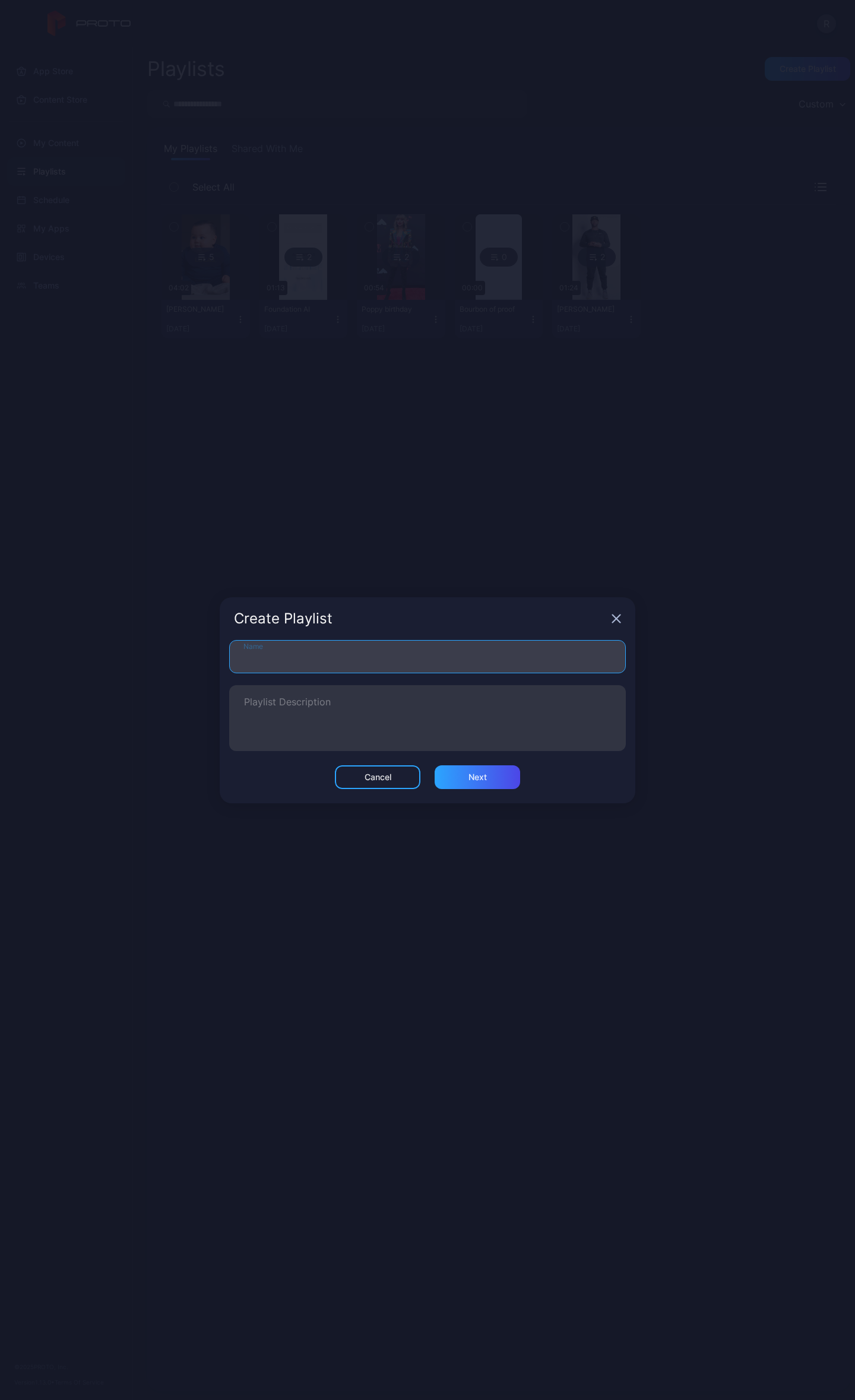
click at [346, 647] on input "Name" at bounding box center [428, 656] width 397 height 33
type input "*****"
click at [452, 785] on div "Next" at bounding box center [477, 777] width 86 height 23
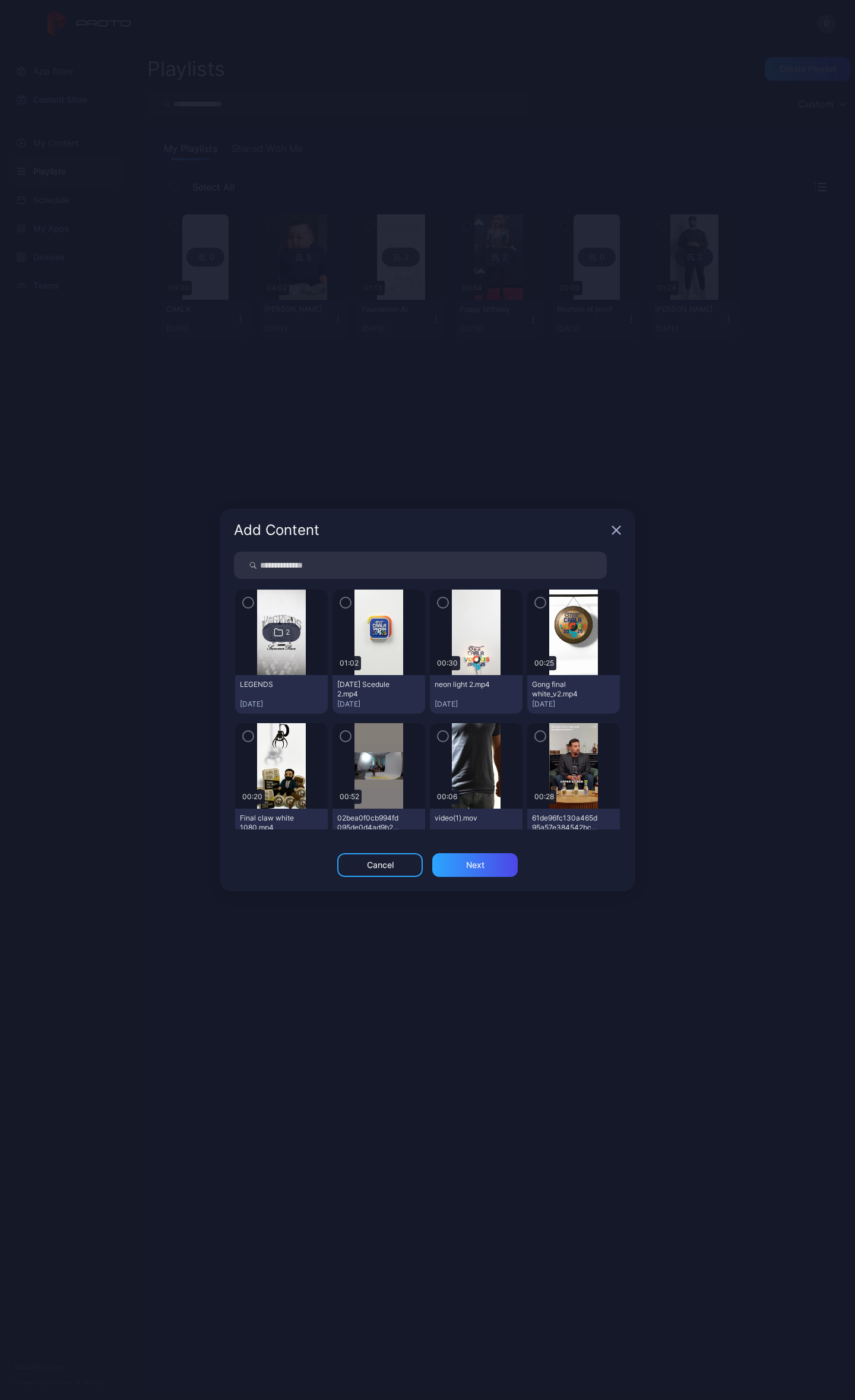
click at [341, 604] on icon "button" at bounding box center [346, 603] width 10 height 13
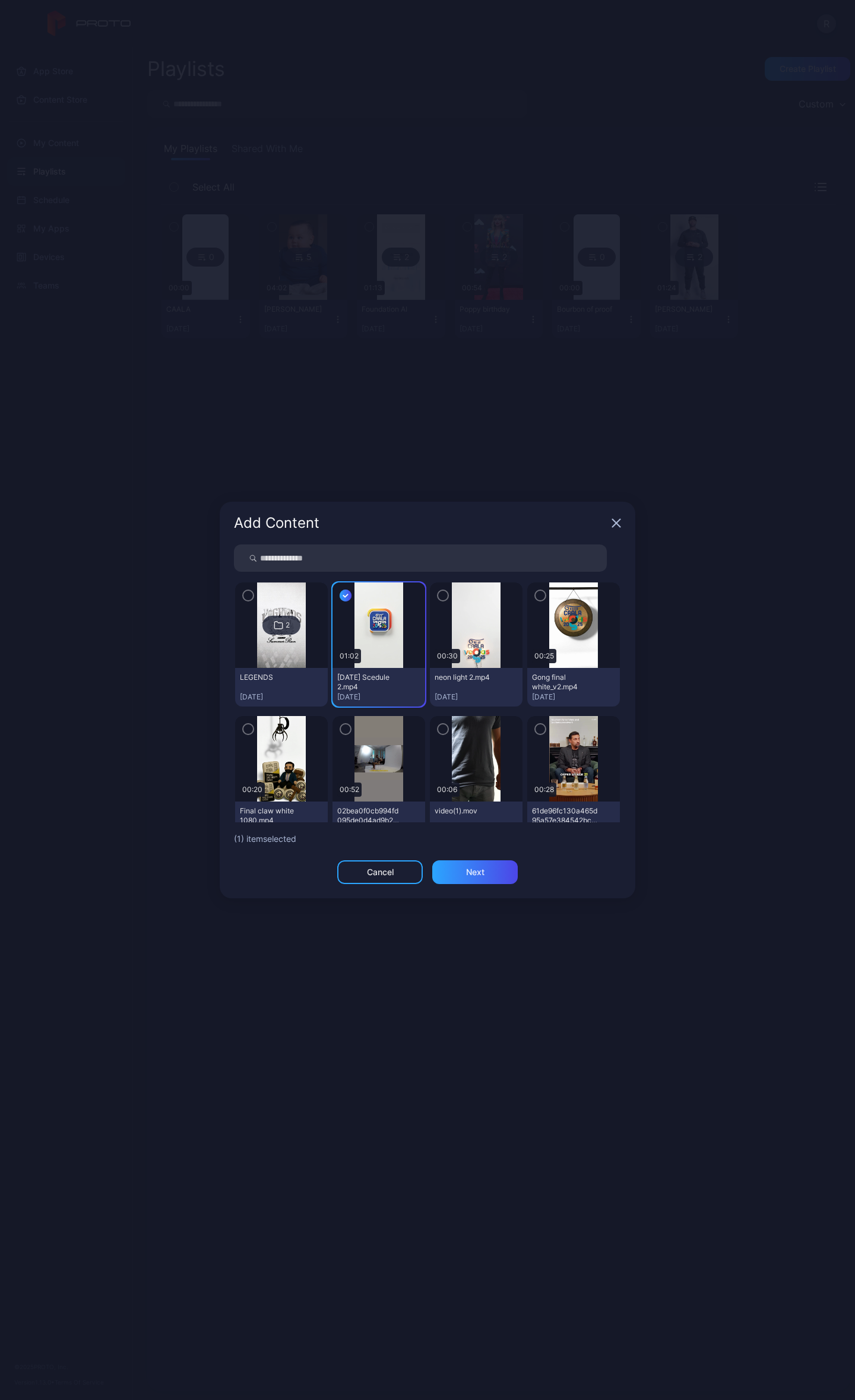
click at [438, 595] on icon "button" at bounding box center [443, 595] width 10 height 13
click at [536, 592] on icon "button" at bounding box center [541, 595] width 10 height 13
click at [245, 726] on icon "button" at bounding box center [248, 729] width 10 height 13
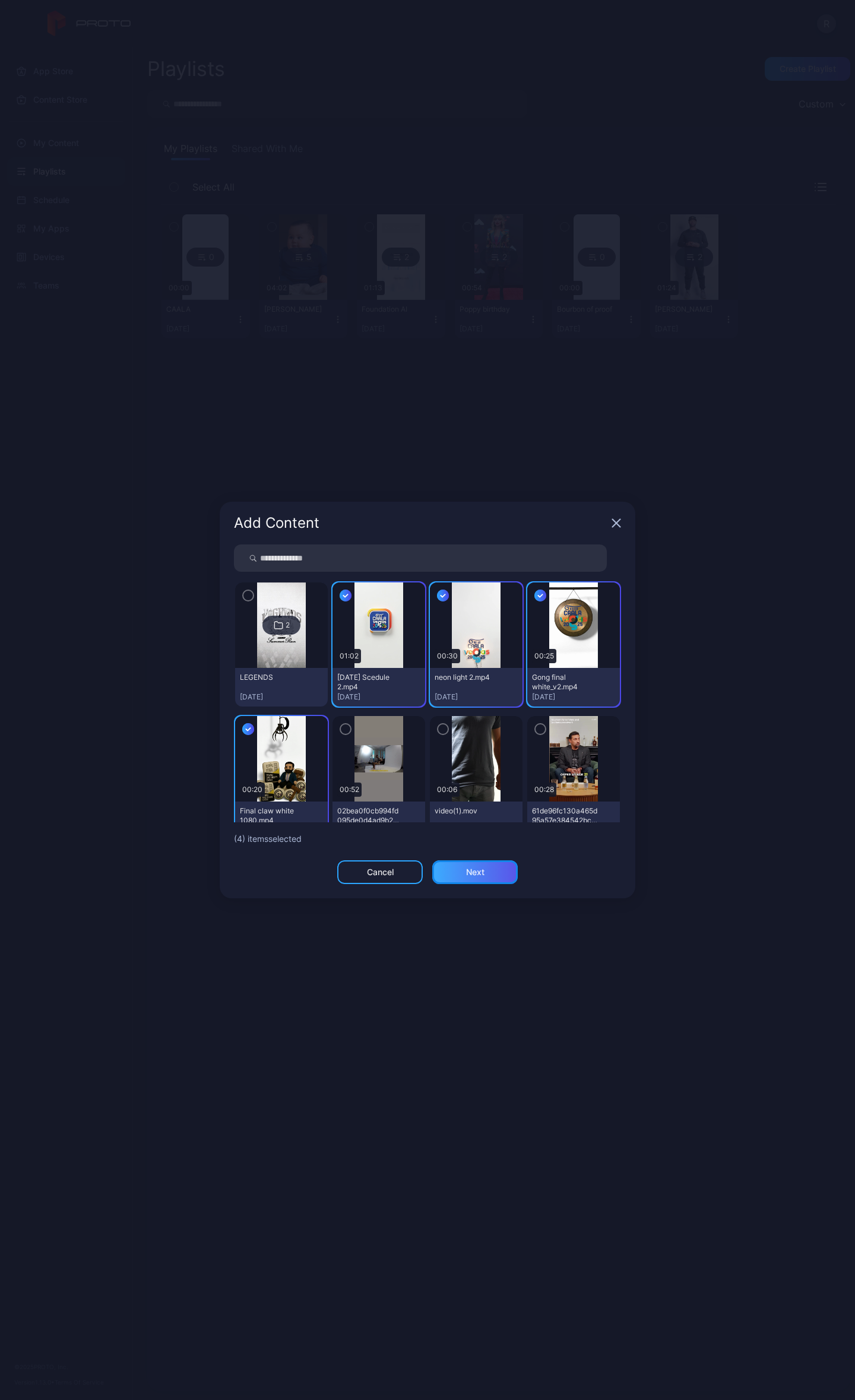
click at [457, 873] on div "Next" at bounding box center [476, 872] width 86 height 23
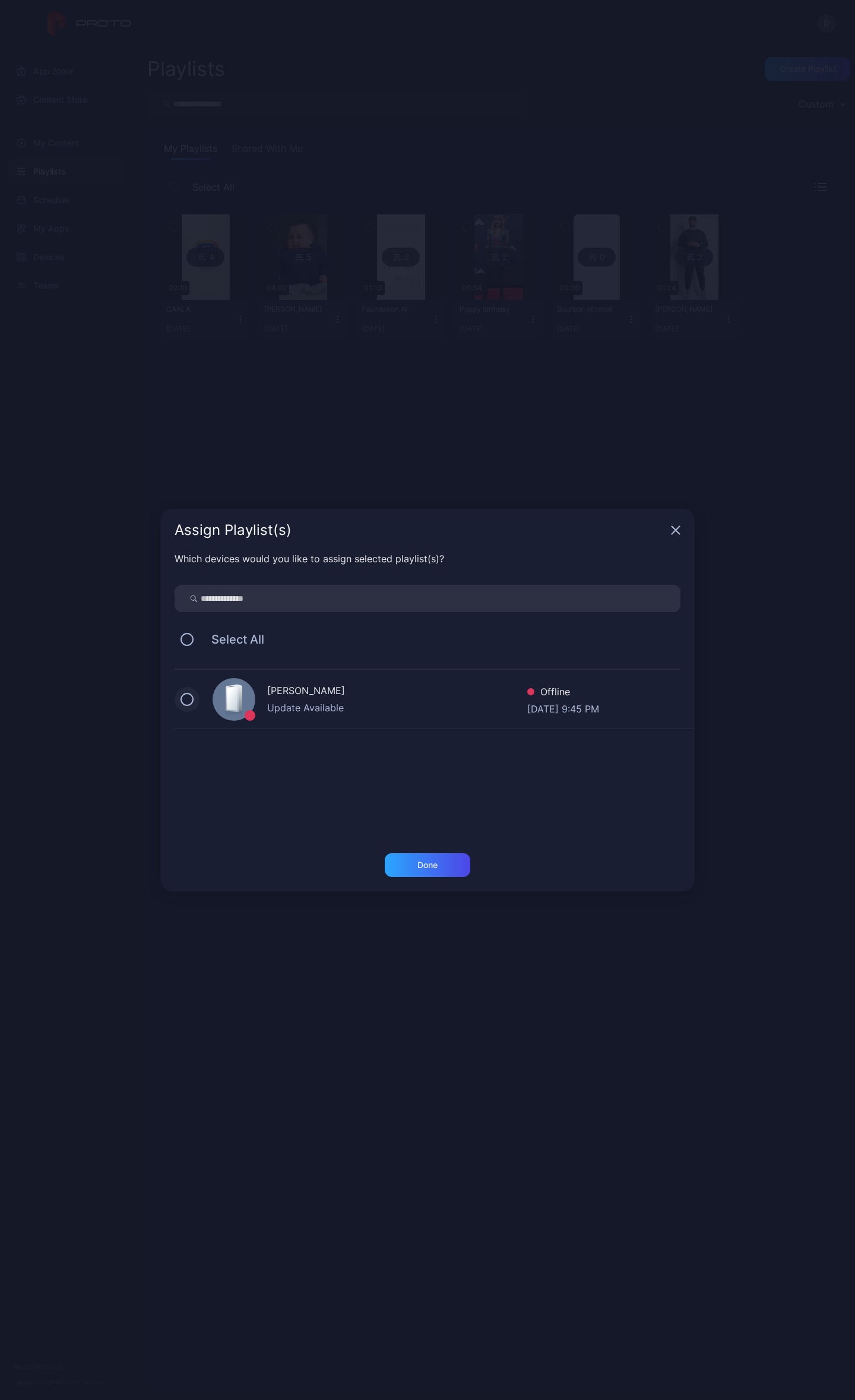
click at [190, 699] on button at bounding box center [187, 699] width 13 height 13
click at [188, 701] on icon at bounding box center [187, 699] width 13 height 13
click at [675, 533] on icon "button" at bounding box center [676, 531] width 10 height 10
